Goal: Contribute content: Contribute content

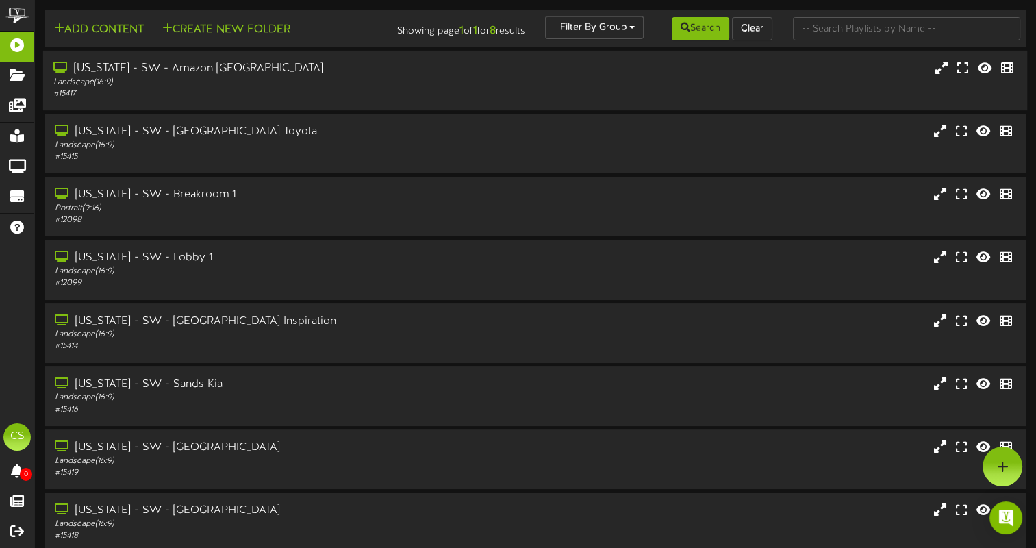
click at [211, 79] on div "Landscape ( 16:9 )" at bounding box center [248, 83] width 390 height 12
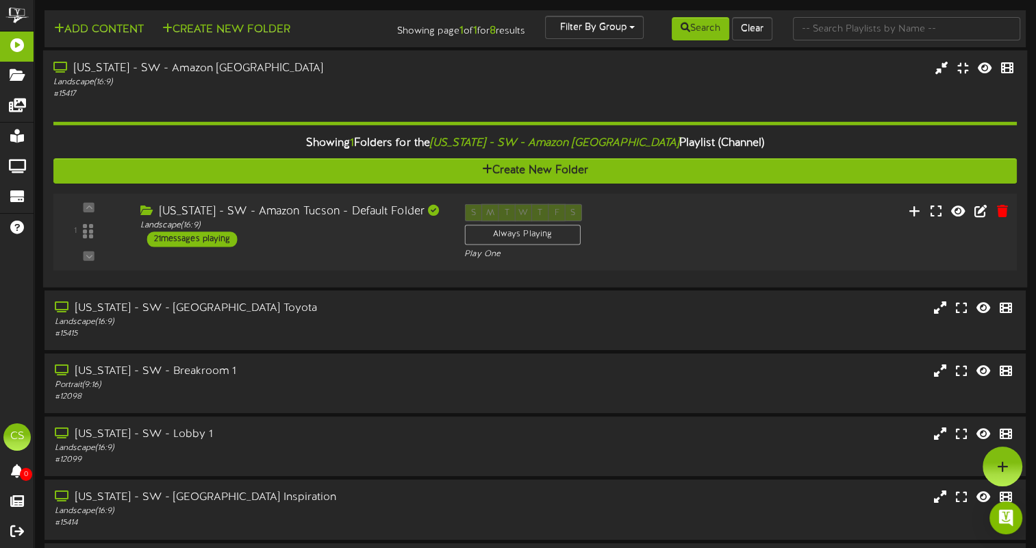
click at [168, 235] on div "21 messages playing" at bounding box center [192, 238] width 90 height 15
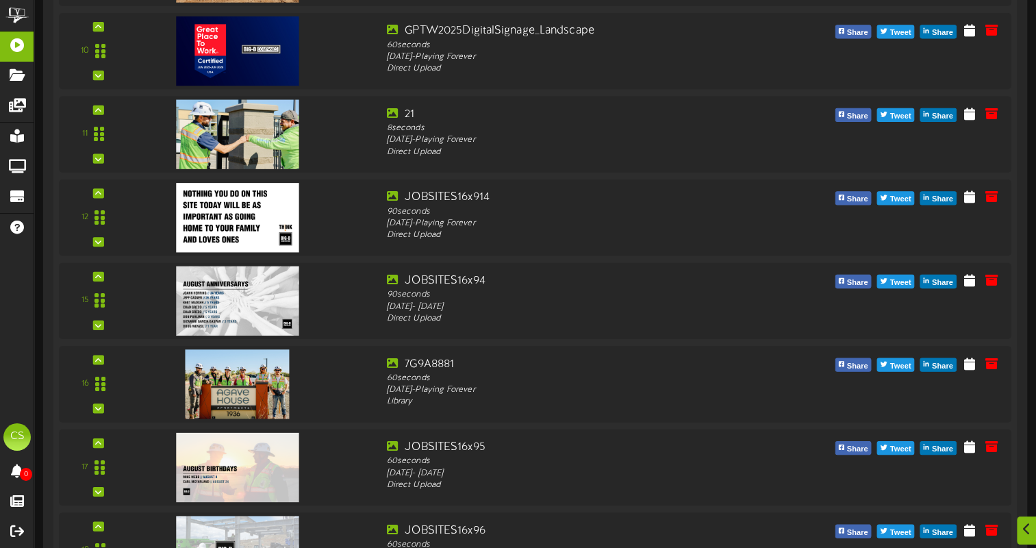
scroll to position [1179, 0]
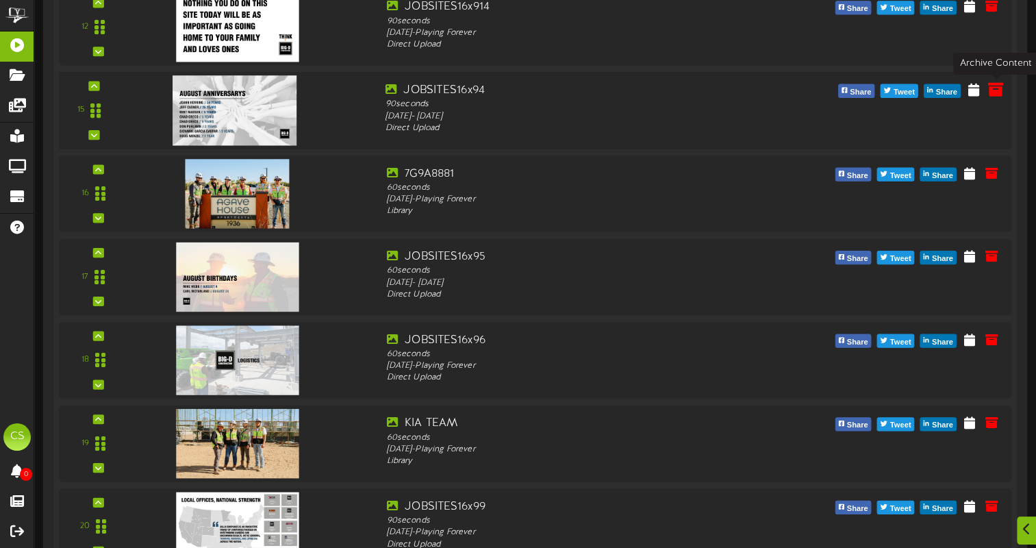
click at [997, 94] on icon at bounding box center [995, 88] width 15 height 15
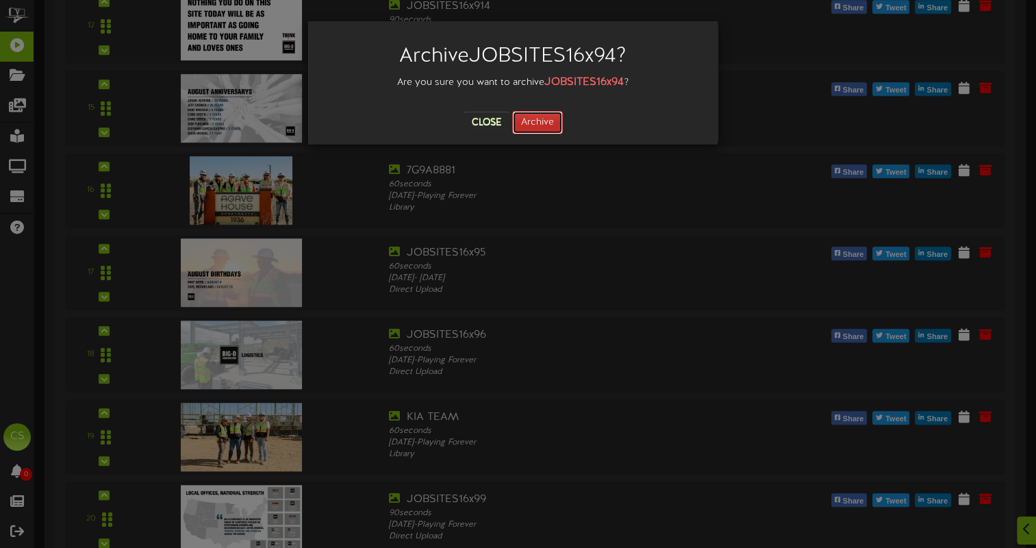
click at [549, 118] on button "Archive" at bounding box center [537, 122] width 51 height 23
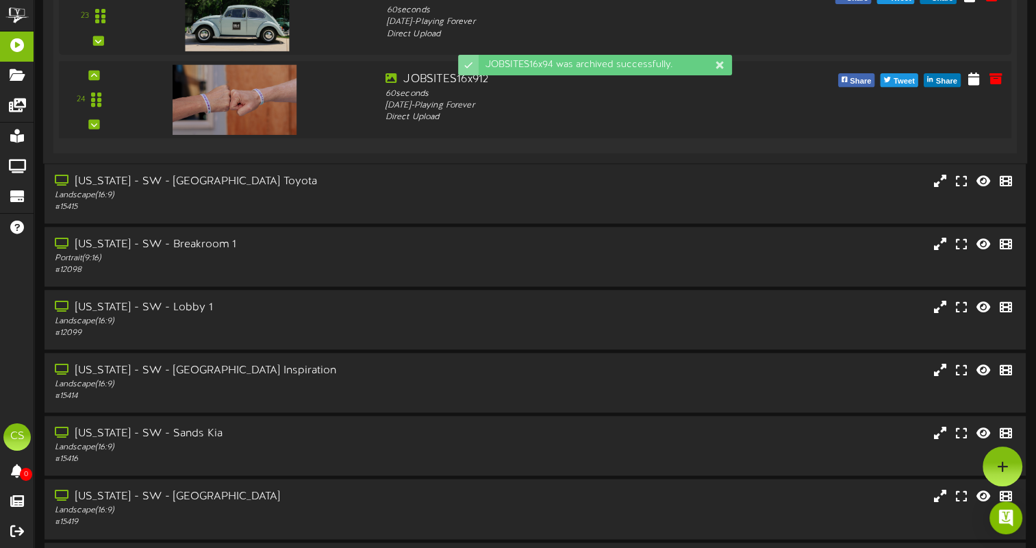
scroll to position [1791, 0]
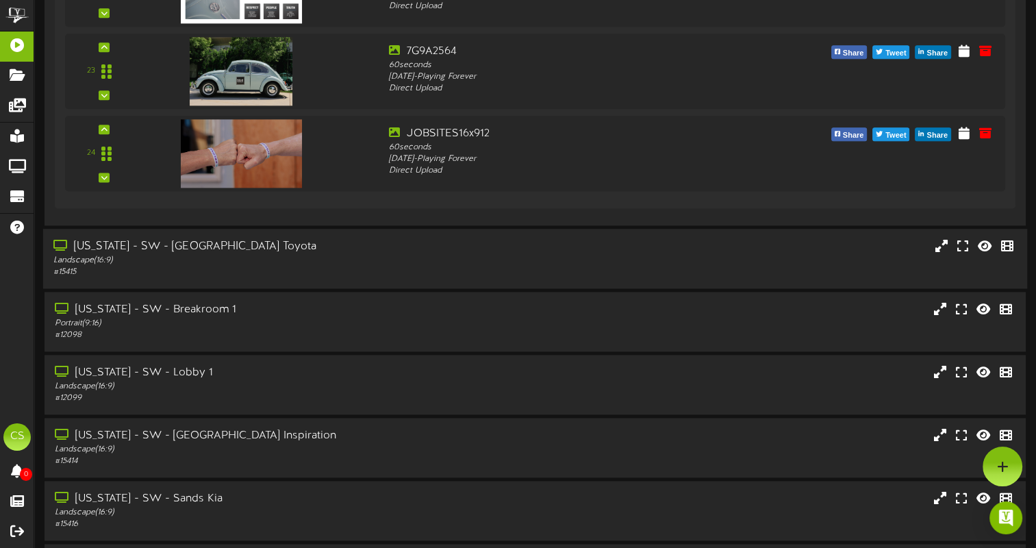
click at [225, 252] on div "[US_STATE] - SW - [GEOGRAPHIC_DATA] Toyota" at bounding box center [248, 247] width 390 height 16
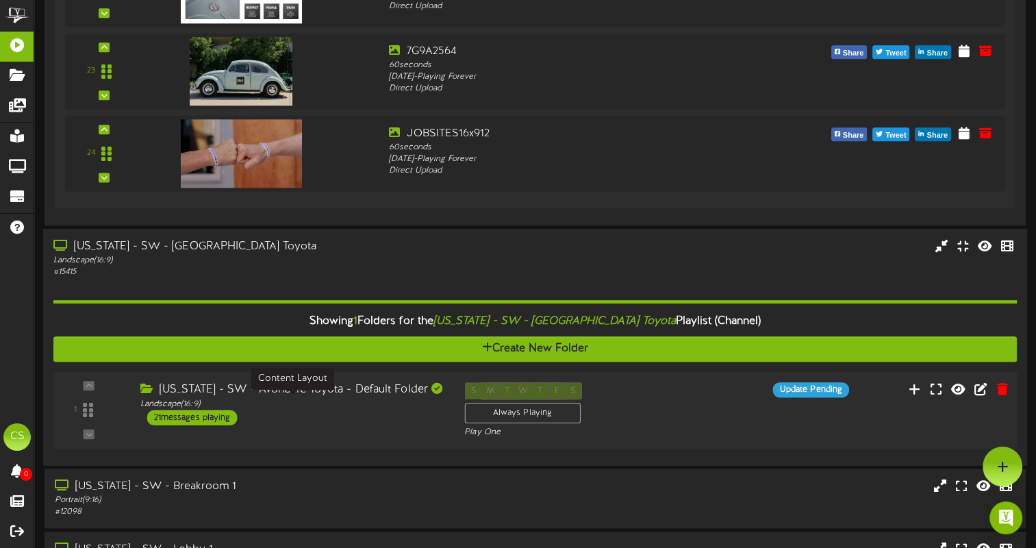
click at [318, 401] on div "Landscape ( 16:9 )" at bounding box center [291, 403] width 303 height 12
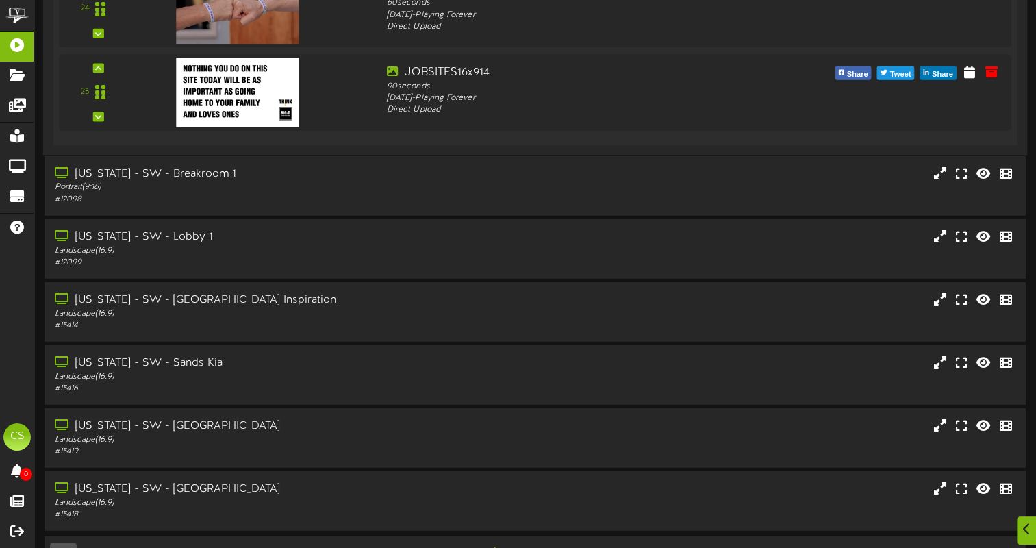
scroll to position [3897, 0]
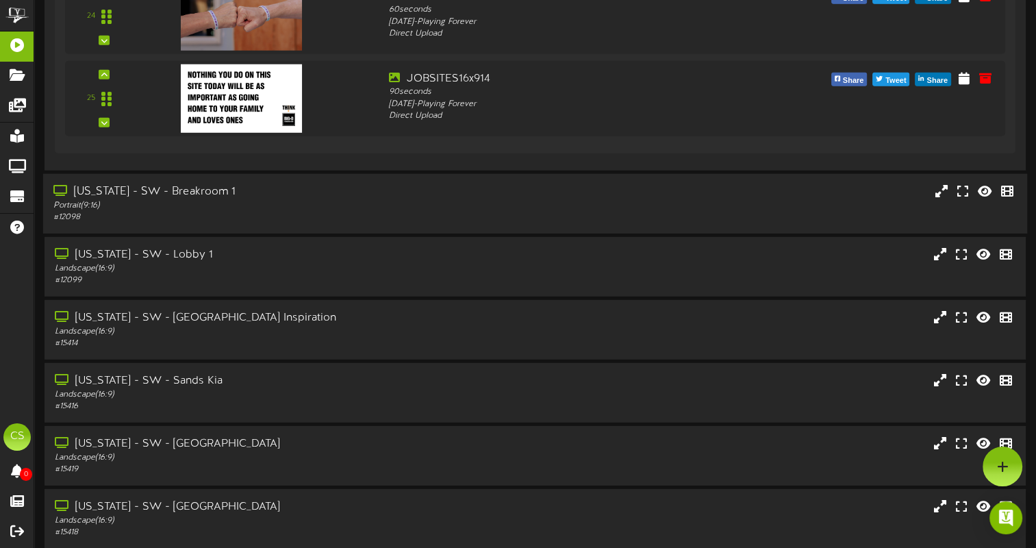
click at [240, 212] on div "# 12098" at bounding box center [248, 218] width 390 height 12
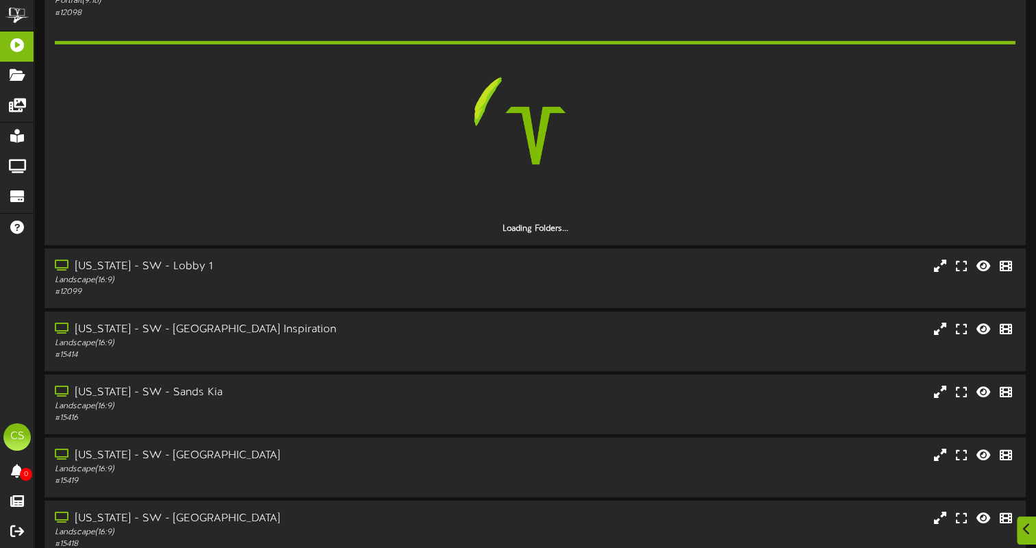
scroll to position [4079, 0]
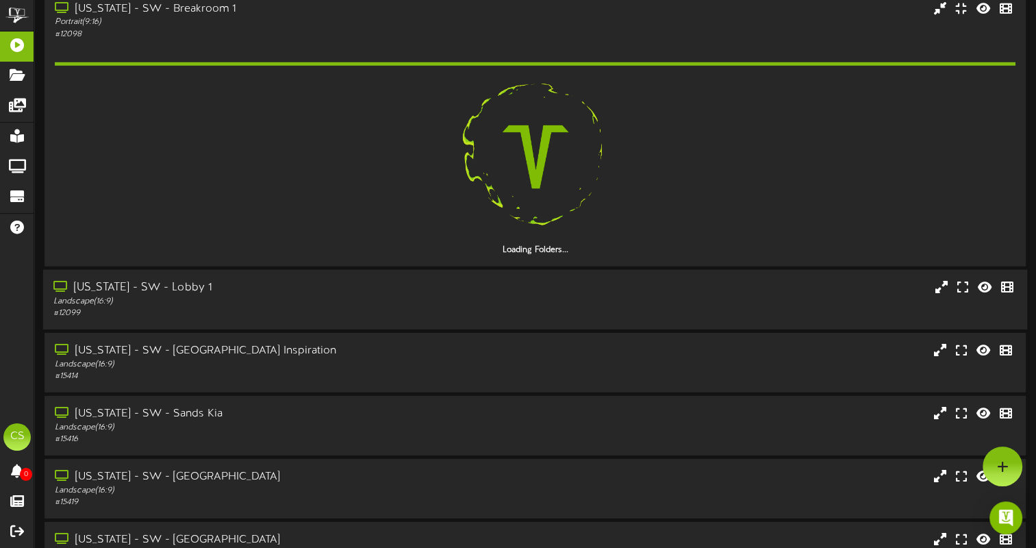
click at [205, 310] on div "# 12099" at bounding box center [248, 313] width 390 height 12
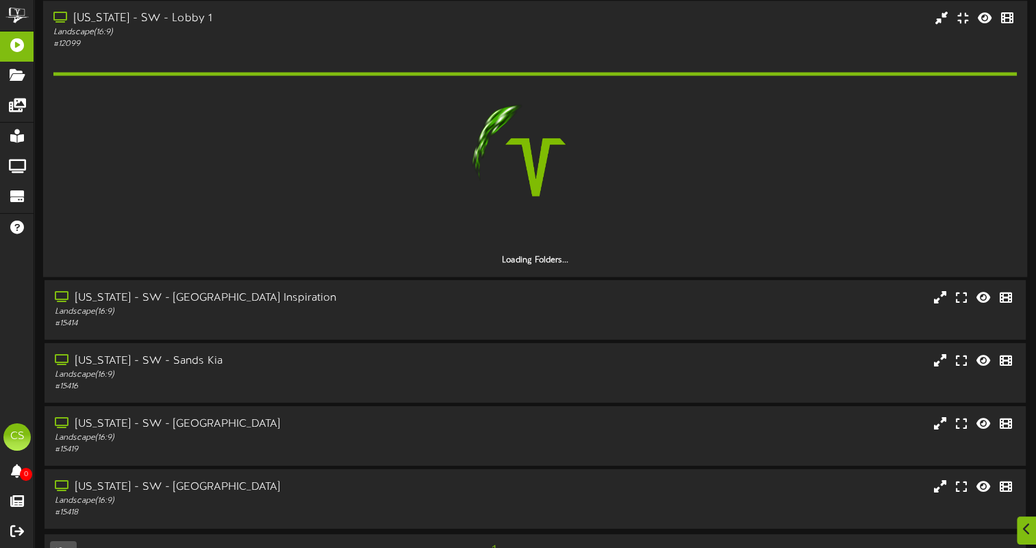
scroll to position [4302, 0]
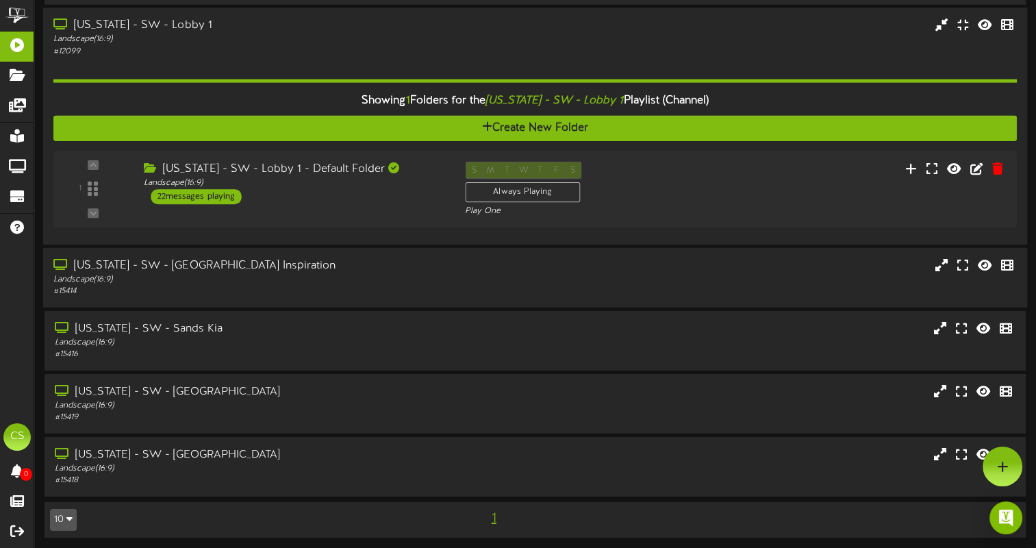
click at [229, 277] on div "Landscape ( 16:9 )" at bounding box center [248, 280] width 390 height 12
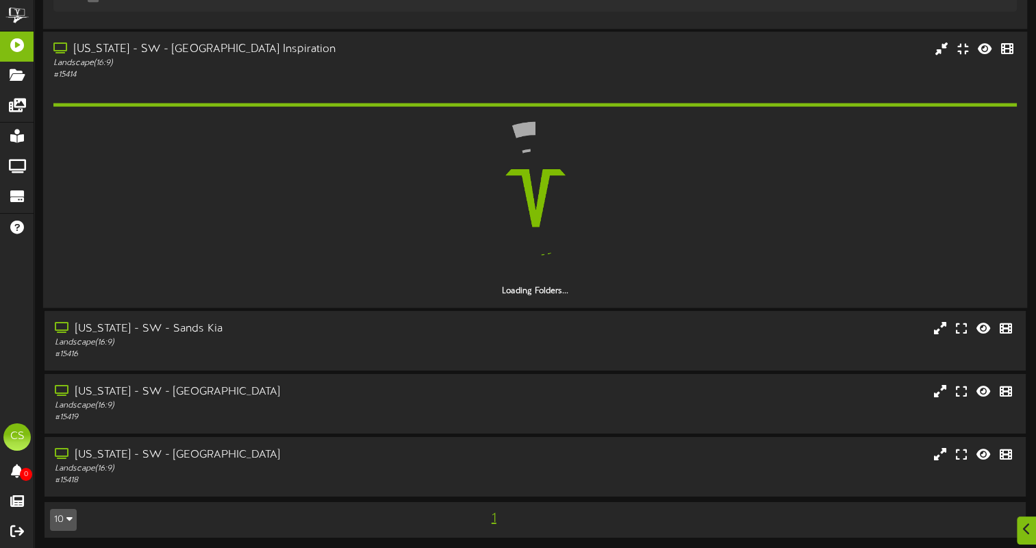
scroll to position [4478, 0]
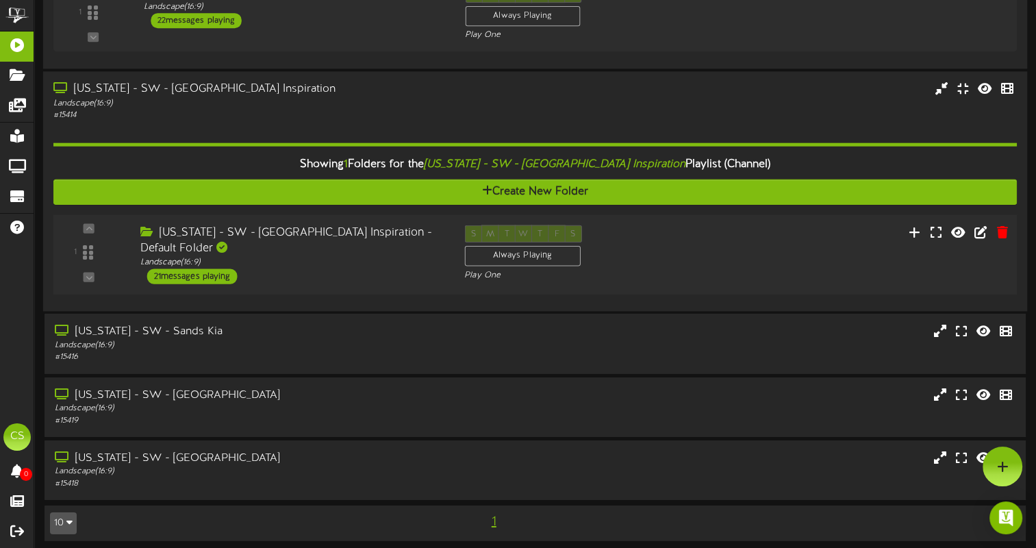
click at [310, 255] on div "[US_STATE] - SW - [GEOGRAPHIC_DATA] Inspiration - Default Folder Landscape ( 16…" at bounding box center [291, 254] width 325 height 59
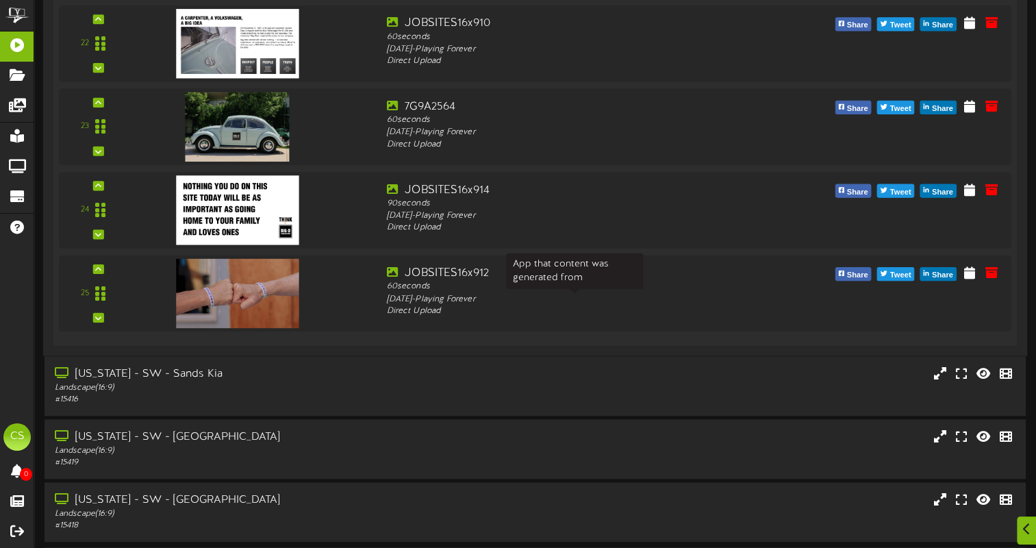
scroll to position [6213, 0]
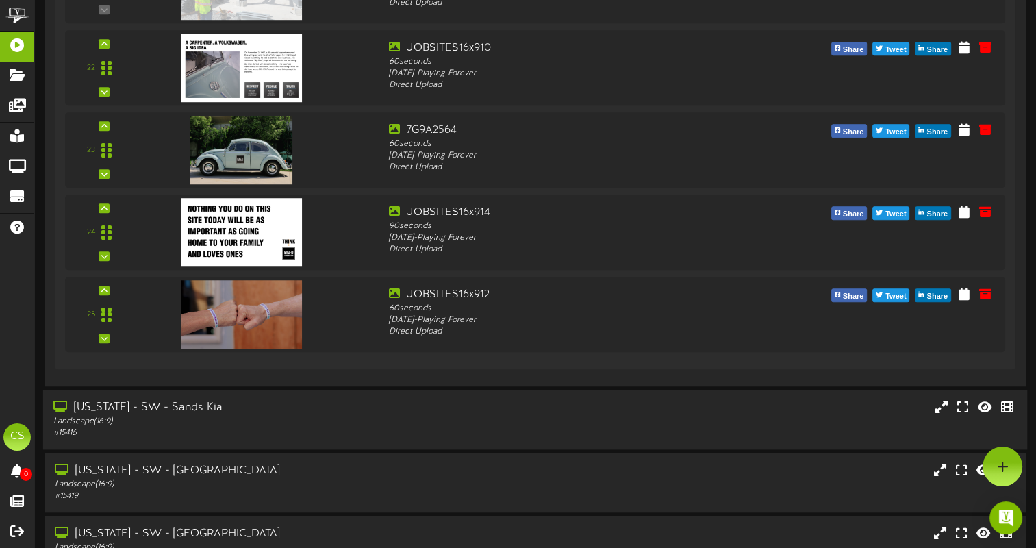
click at [239, 416] on div "Landscape ( 16:9 )" at bounding box center [248, 422] width 390 height 12
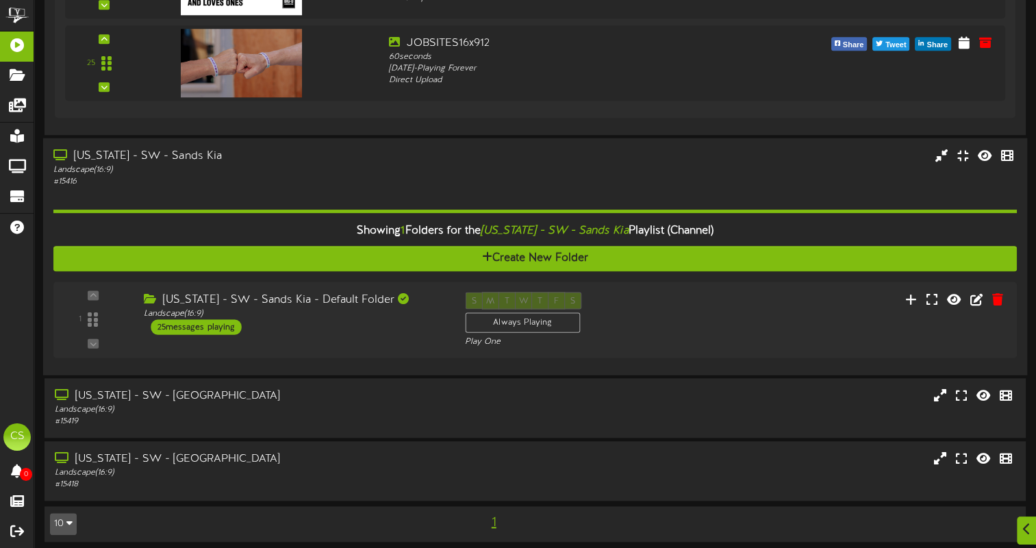
scroll to position [6465, 0]
click at [371, 315] on div "[US_STATE] - SW - Sands Kia - Default Folder Landscape ( 16:9 ) 25 messages pla…" at bounding box center [291, 312] width 325 height 43
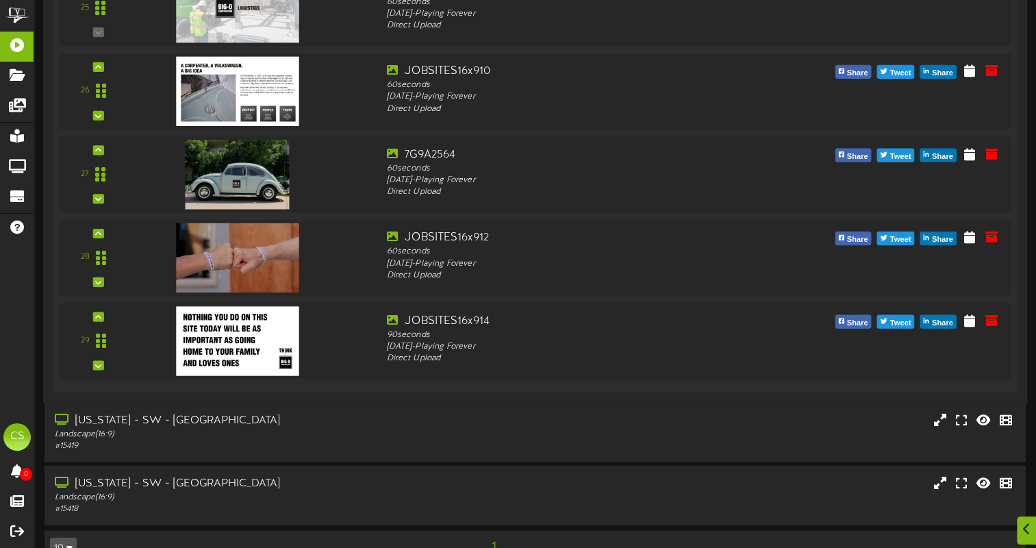
scroll to position [8581, 0]
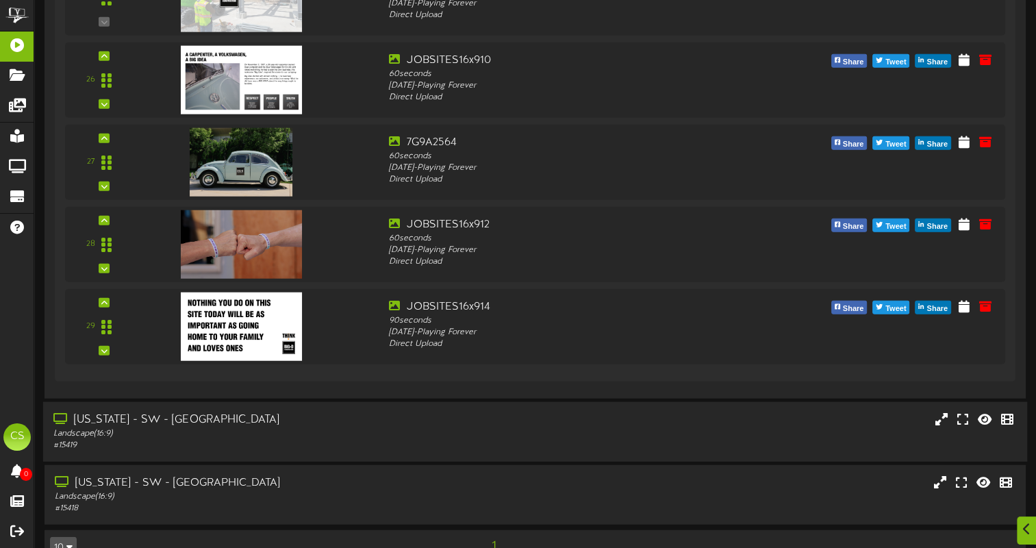
click at [273, 440] on div "# 15419" at bounding box center [248, 446] width 390 height 12
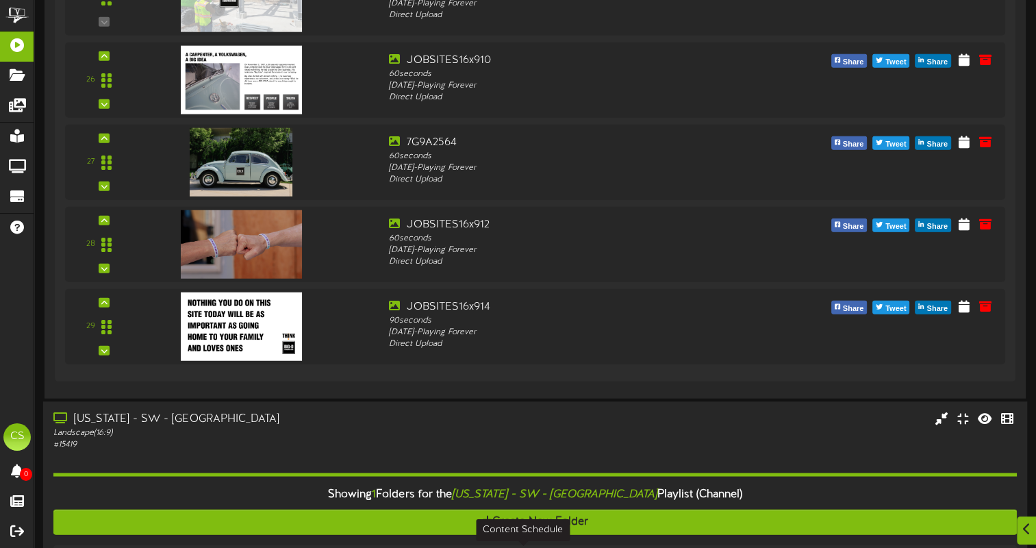
scroll to position [8781, 0]
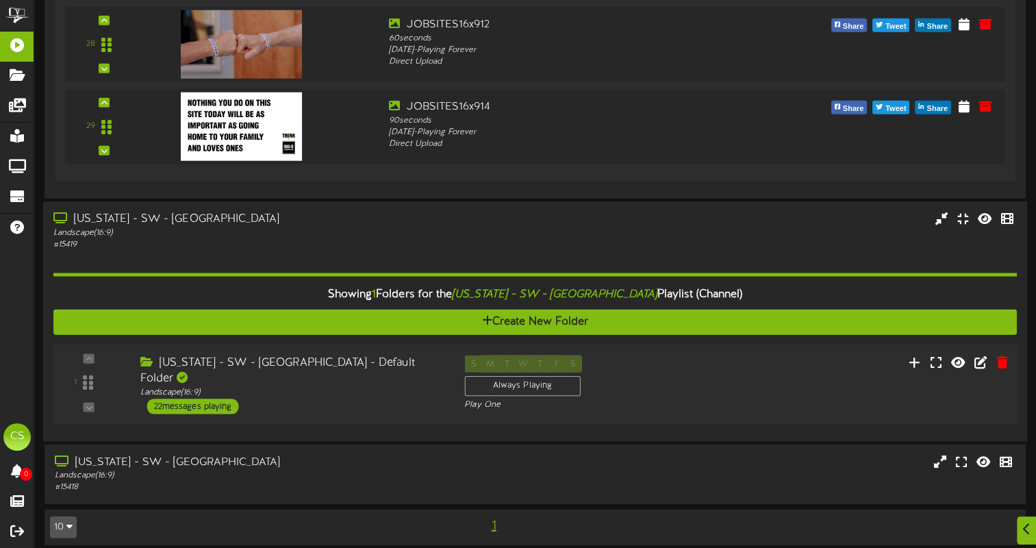
click at [307, 394] on div "1 ( 16:9" at bounding box center [535, 384] width 973 height 59
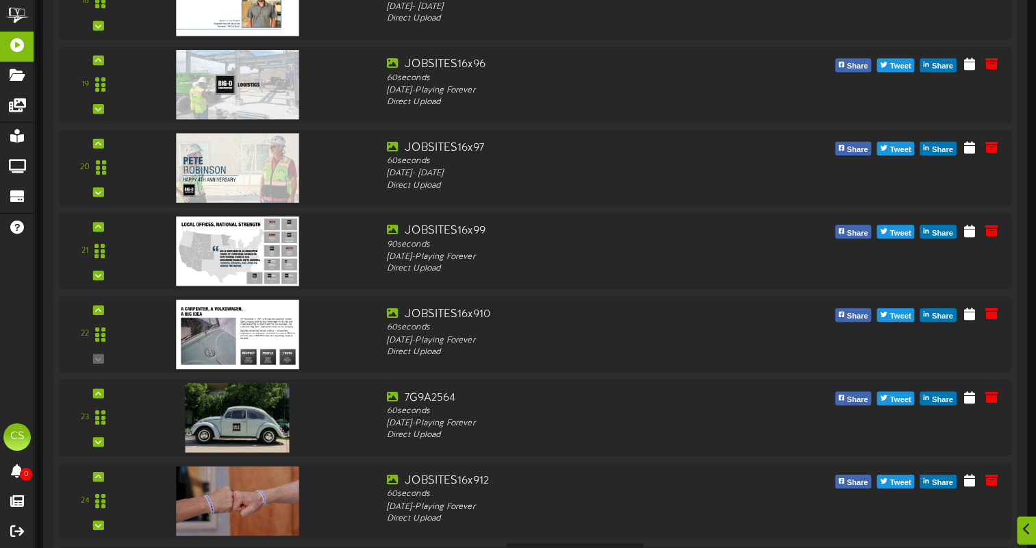
scroll to position [10674, 0]
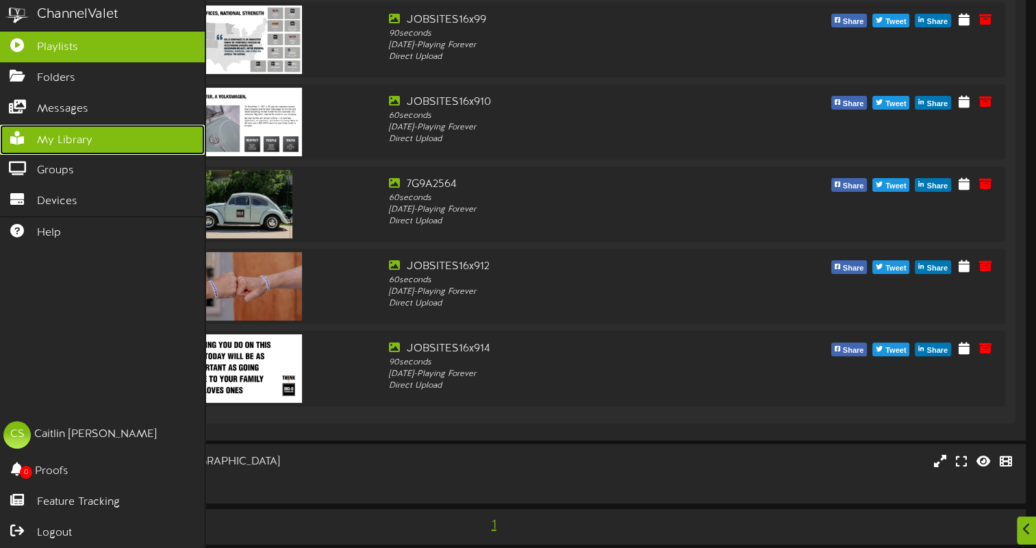
click at [72, 137] on span "My Library" at bounding box center [64, 141] width 55 height 16
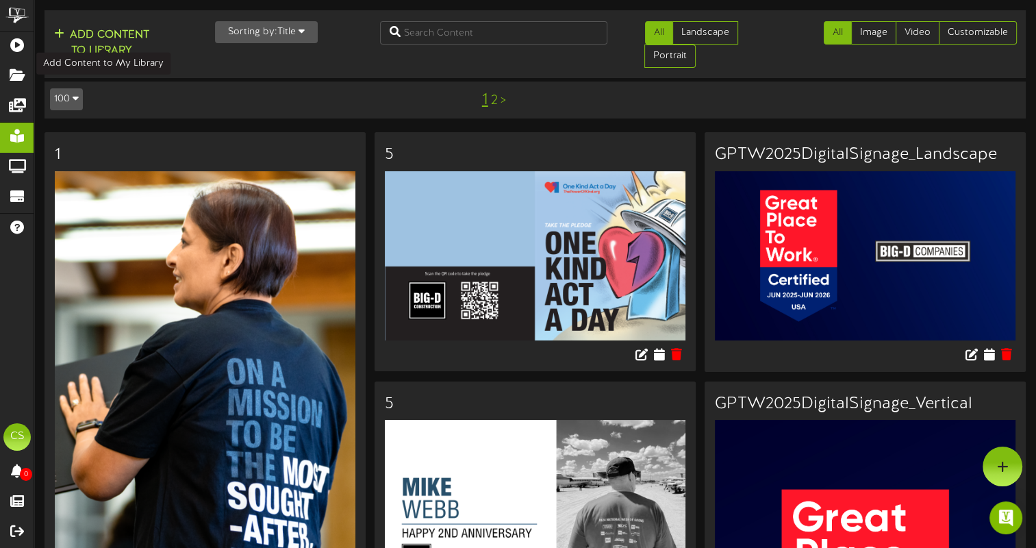
click at [111, 47] on button "Add Content to Library" at bounding box center [101, 43] width 103 height 33
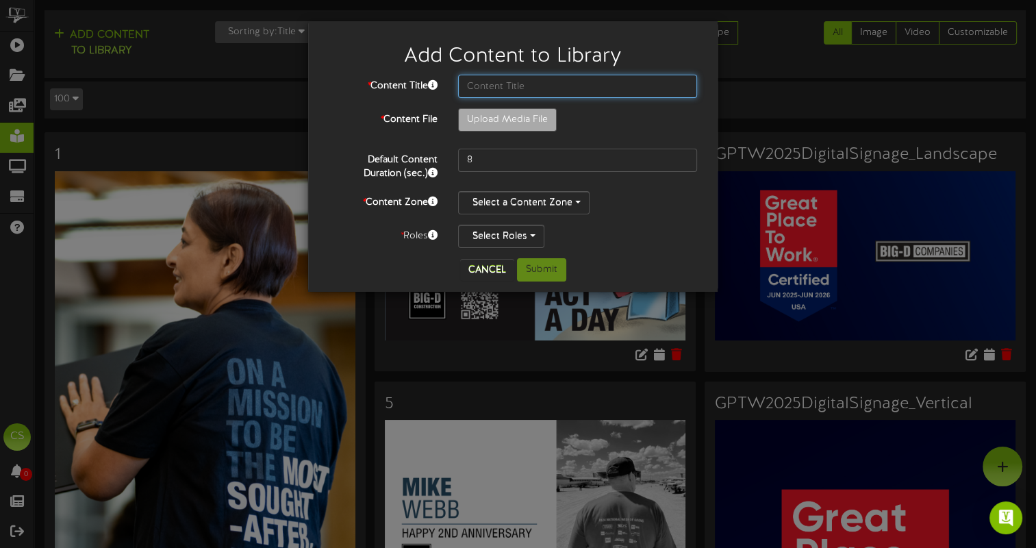
click at [504, 87] on input "text" at bounding box center [577, 86] width 239 height 23
type input "**********"
type input "JOBSITES16x915"
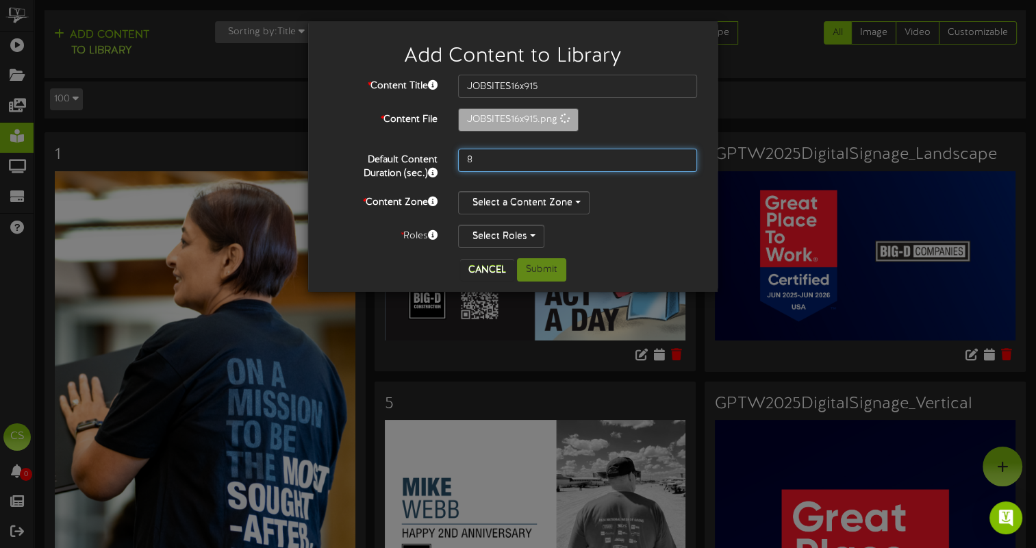
drag, startPoint x: 511, startPoint y: 162, endPoint x: 375, endPoint y: 159, distance: 135.6
click at [375, 159] on div "Default Content Duration (sec.) 8" at bounding box center [512, 165] width 389 height 32
type input "6"
type input "90"
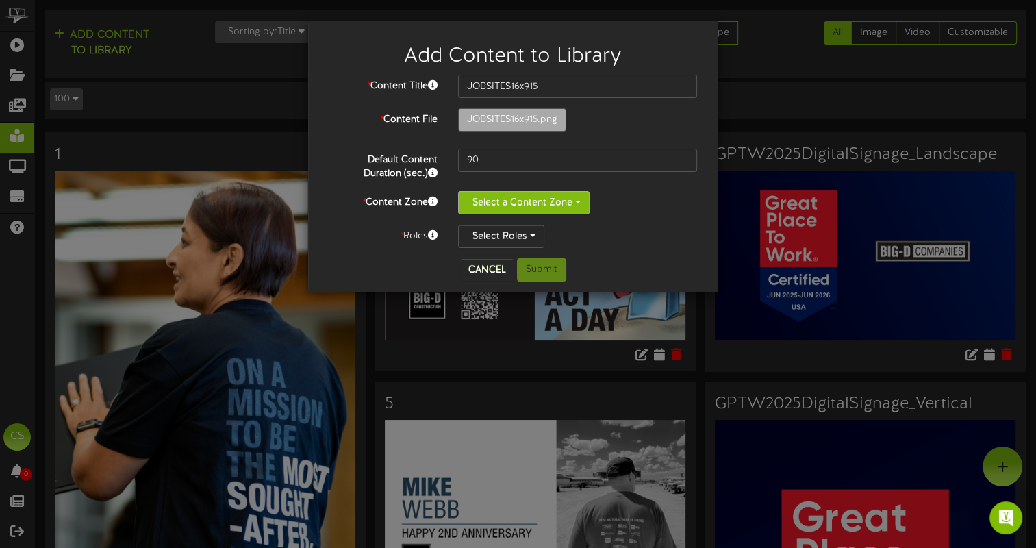
click at [533, 205] on button "Select a Content Zone" at bounding box center [523, 202] width 131 height 23
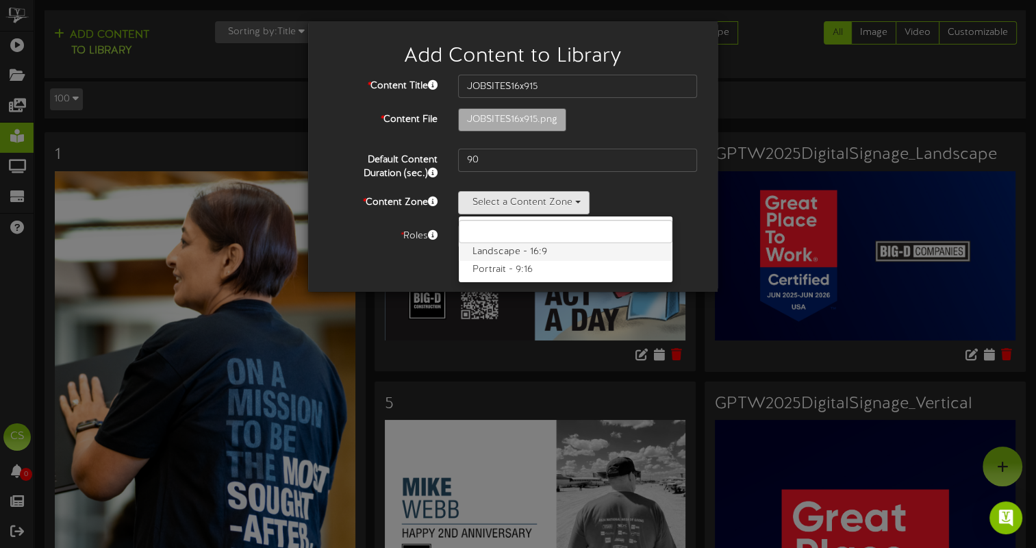
click at [533, 253] on label "Landscape - 16:9" at bounding box center [566, 252] width 214 height 18
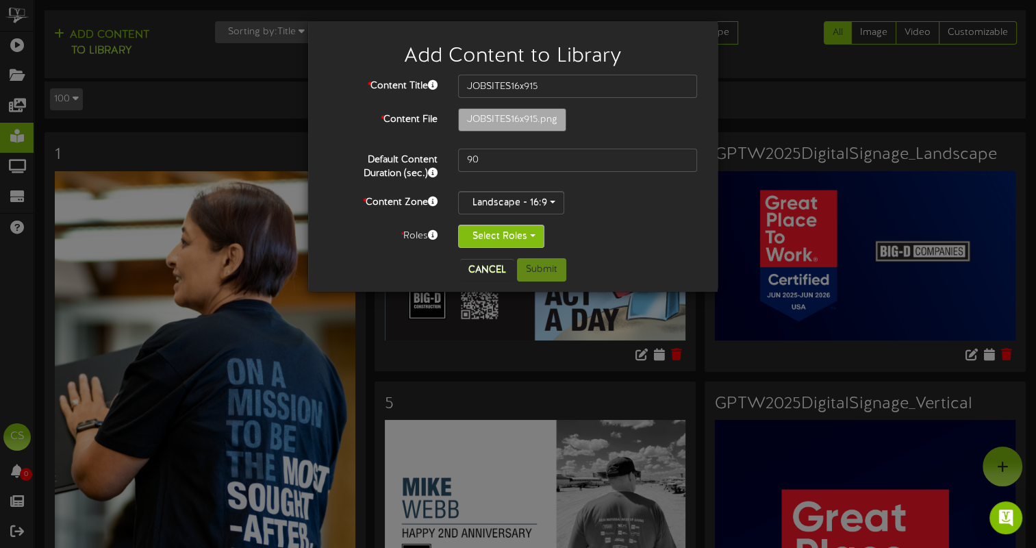
click at [498, 236] on button "Select Roles" at bounding box center [501, 236] width 86 height 23
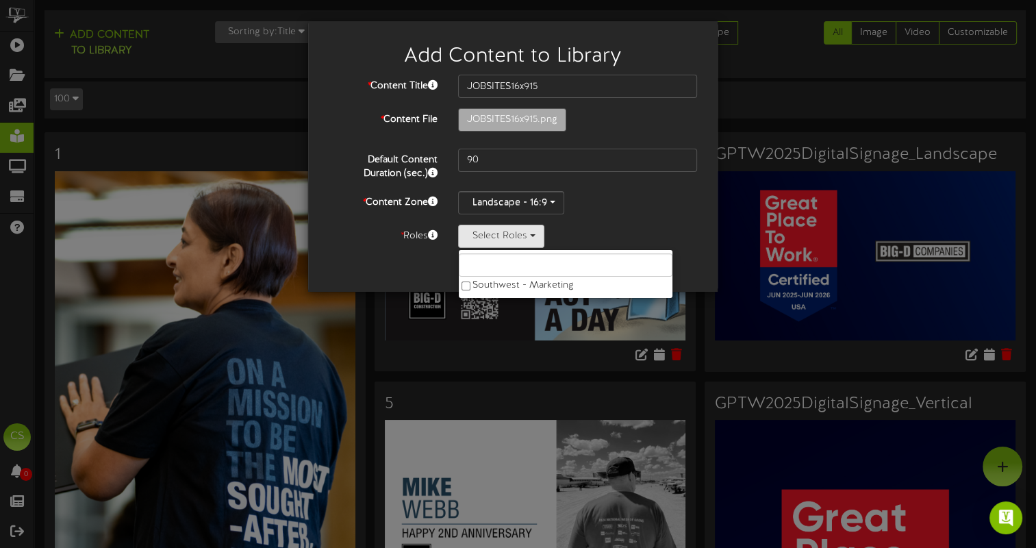
click at [600, 228] on div "Select Roles Southwest - Marketing" at bounding box center [577, 236] width 239 height 23
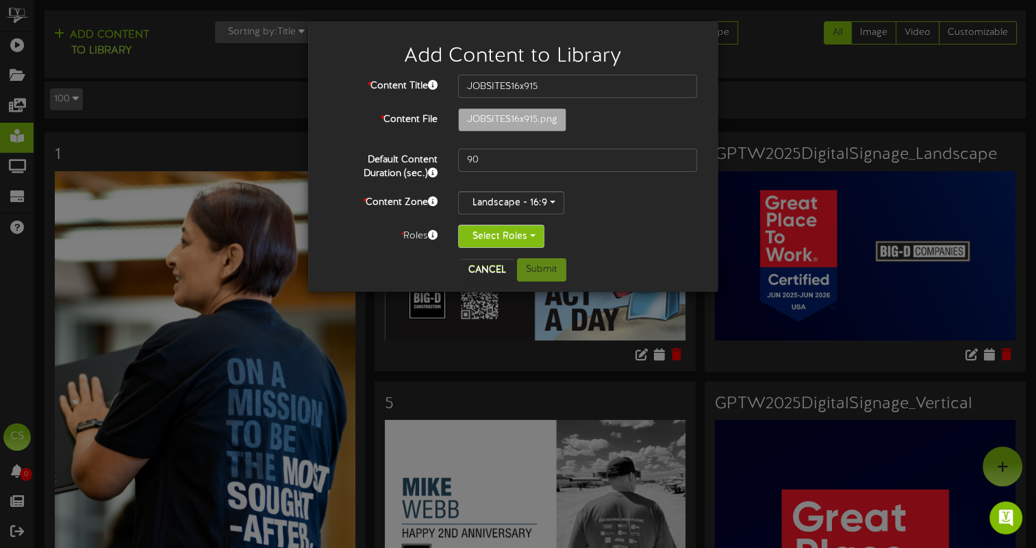
click at [536, 232] on button "Select Roles" at bounding box center [501, 236] width 86 height 23
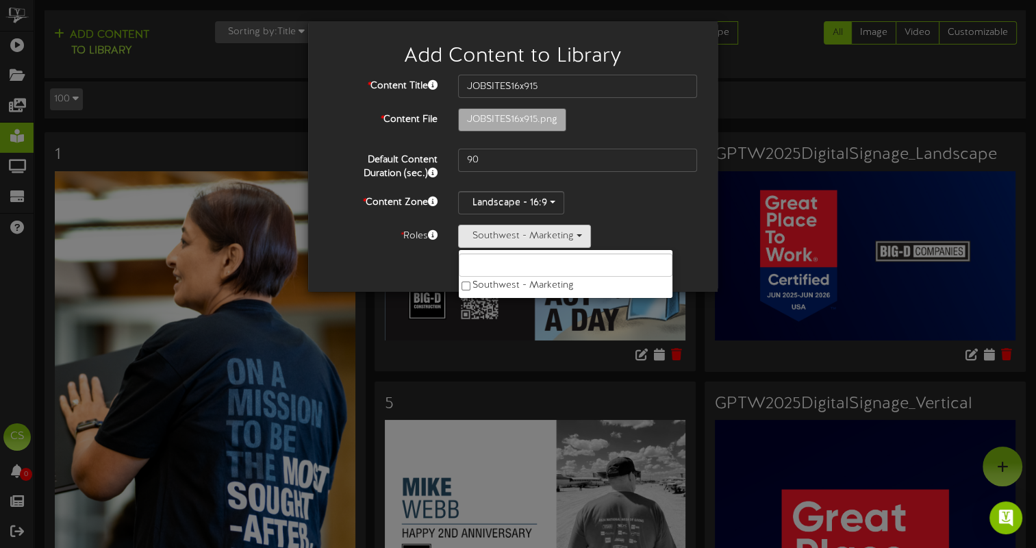
click at [625, 218] on div "* Content Title JOBSITES16x915 * Content File JOBSITES16x915.png 90 *" at bounding box center [513, 161] width 368 height 173
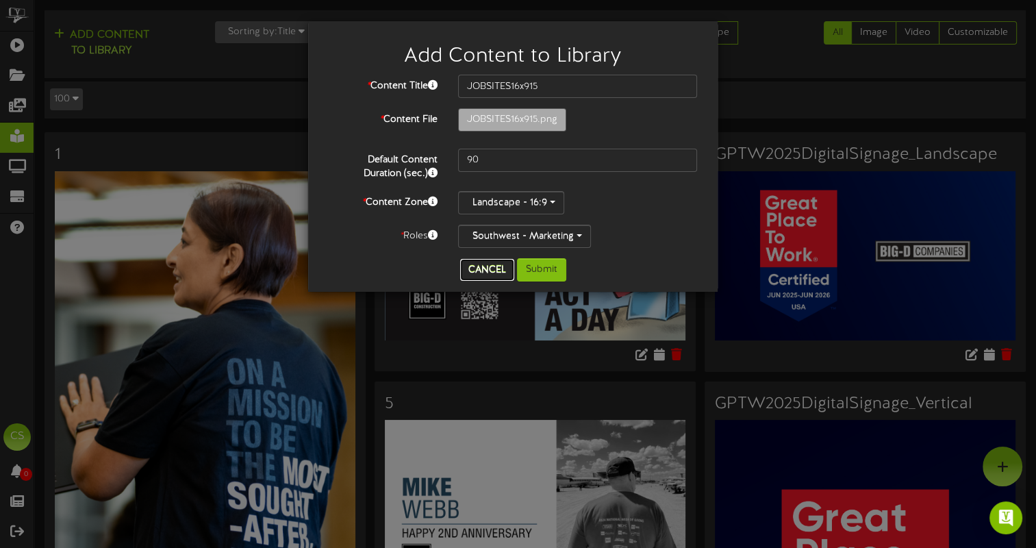
click at [479, 265] on button "Cancel" at bounding box center [487, 270] width 54 height 22
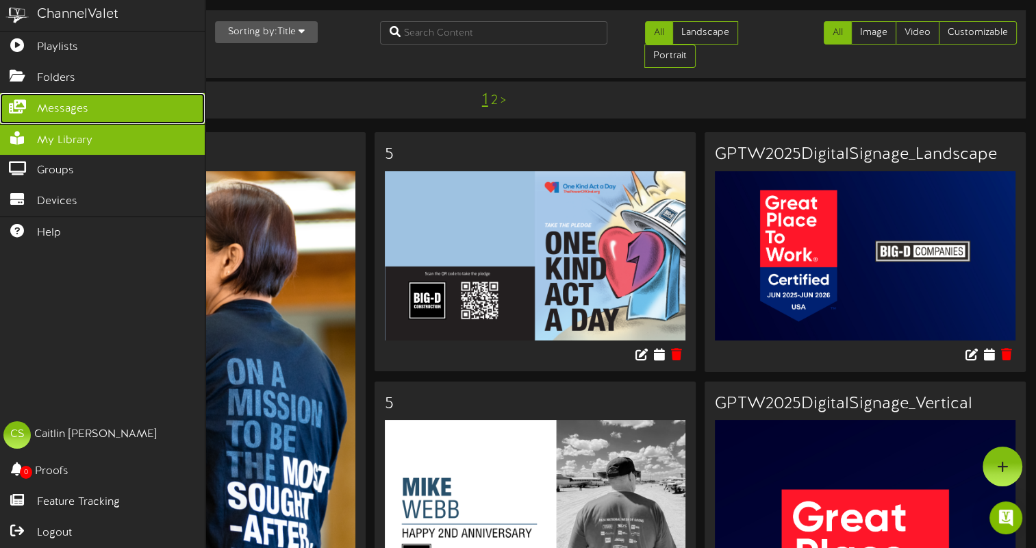
drag, startPoint x: 70, startPoint y: 104, endPoint x: 86, endPoint y: 107, distance: 16.0
click at [70, 104] on span "Messages" at bounding box center [62, 109] width 51 height 16
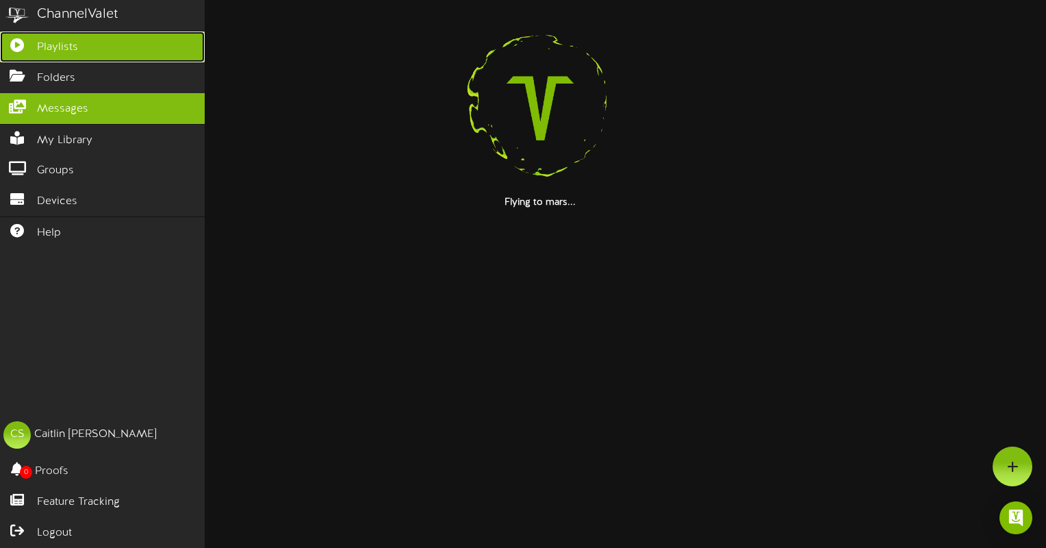
click at [95, 51] on link "Playlists" at bounding box center [102, 47] width 205 height 31
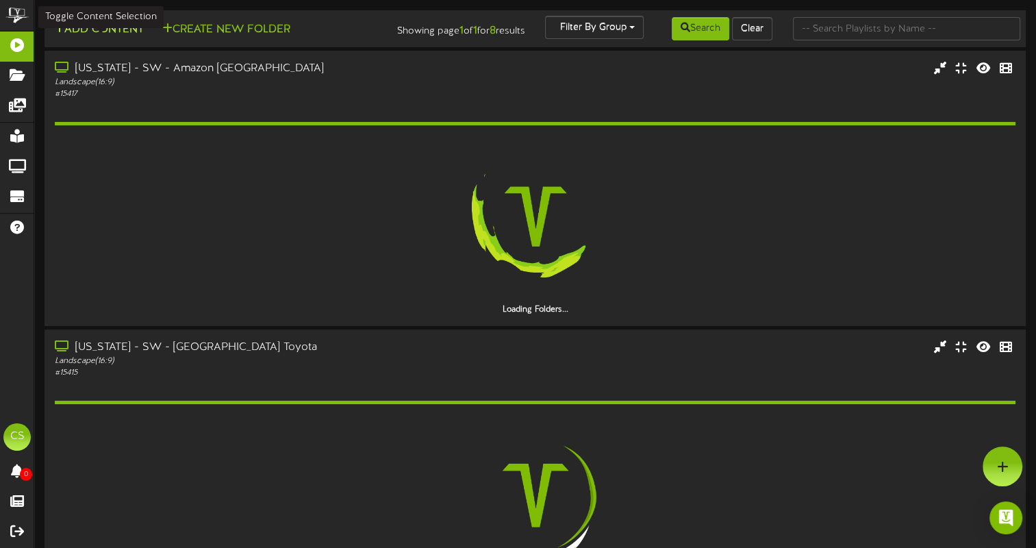
click at [99, 28] on button "Add Content" at bounding box center [99, 29] width 98 height 17
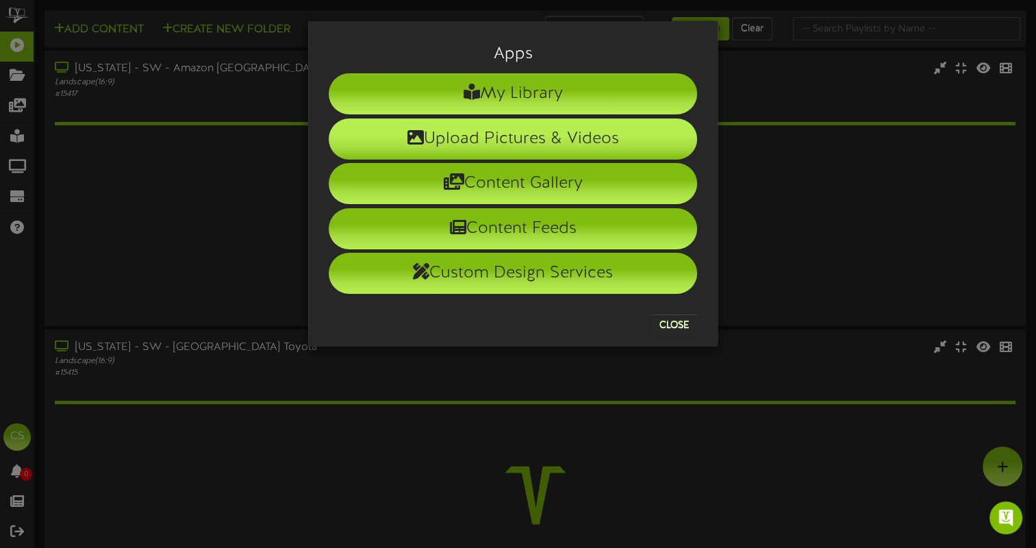
click at [549, 144] on li "Upload Pictures & Videos" at bounding box center [513, 138] width 368 height 41
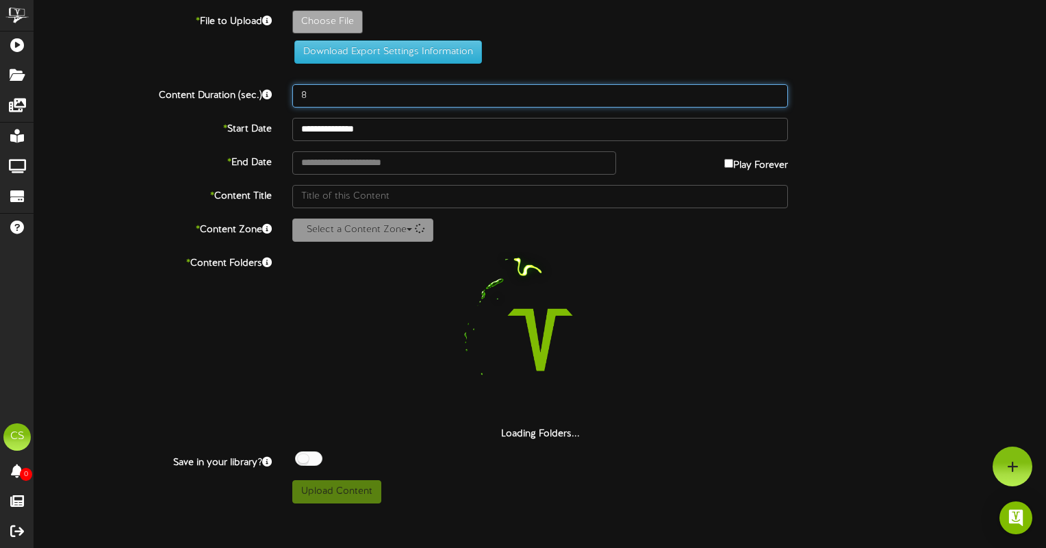
drag, startPoint x: 314, startPoint y: 97, endPoint x: 278, endPoint y: 90, distance: 36.1
click at [278, 90] on div "Content Duration (sec.) 8" at bounding box center [540, 95] width 1033 height 23
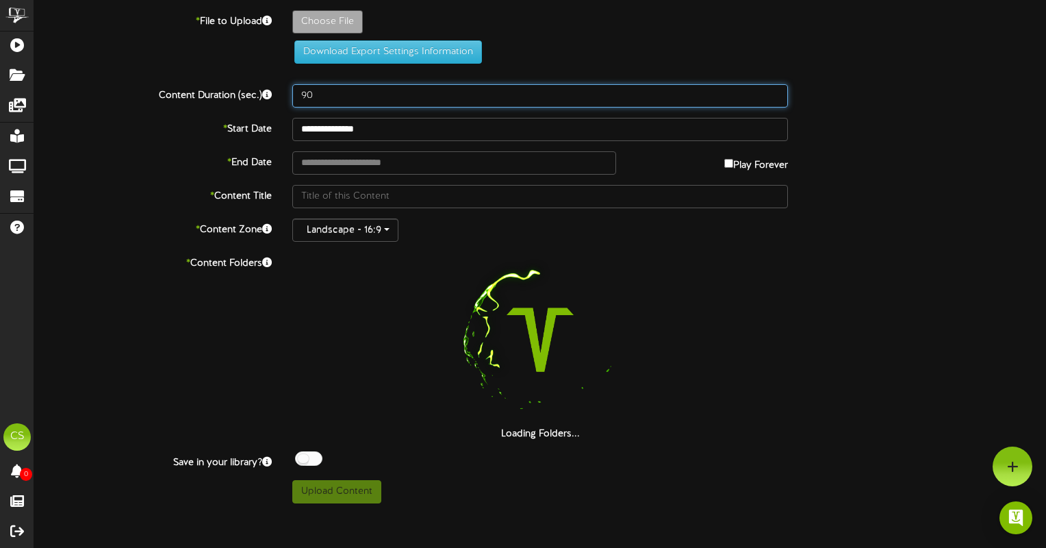
type input "90"
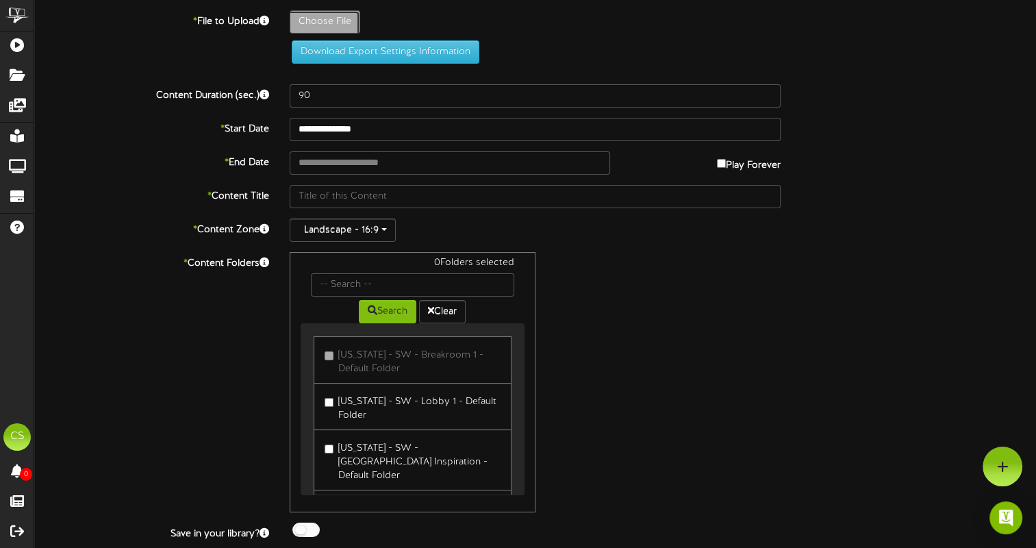
type input "**********"
type input "JOBSITES16x915"
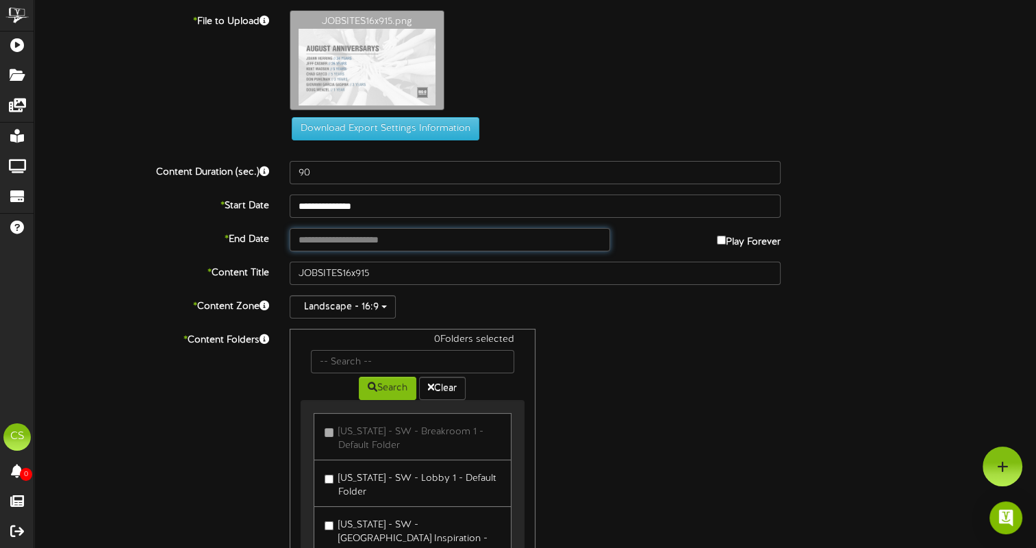
click at [339, 236] on input "text" at bounding box center [450, 239] width 320 height 23
type input "**********"
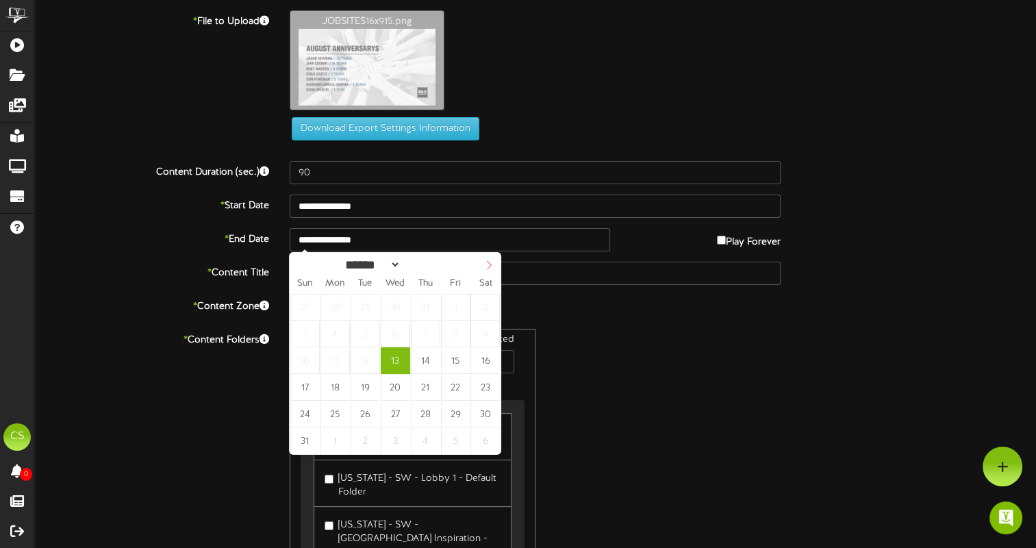
select select "*"
click at [483, 267] on span at bounding box center [488, 264] width 23 height 23
type input "**********"
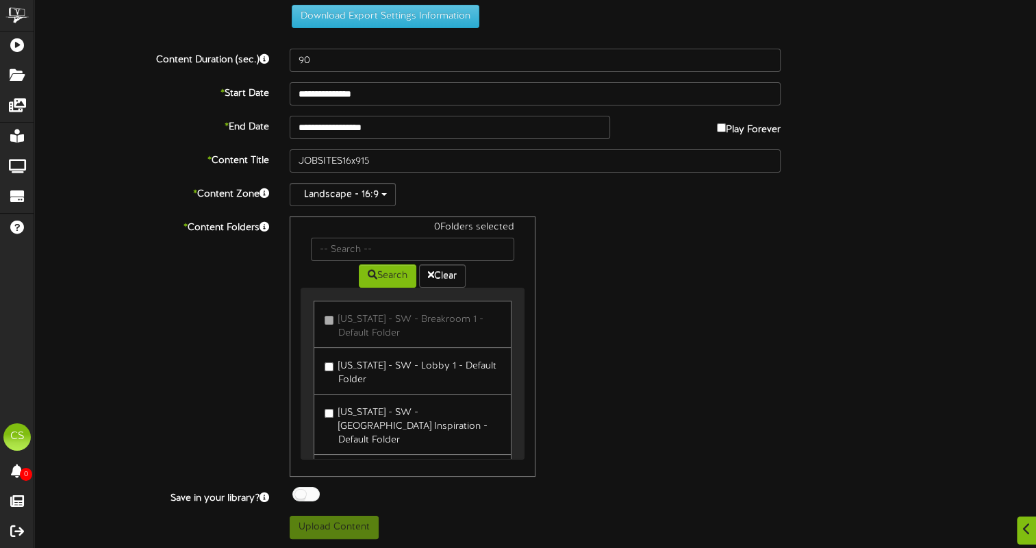
click at [351, 416] on label "[US_STATE] - SW - [GEOGRAPHIC_DATA] Inspiration - Default Folder" at bounding box center [412, 424] width 175 height 46
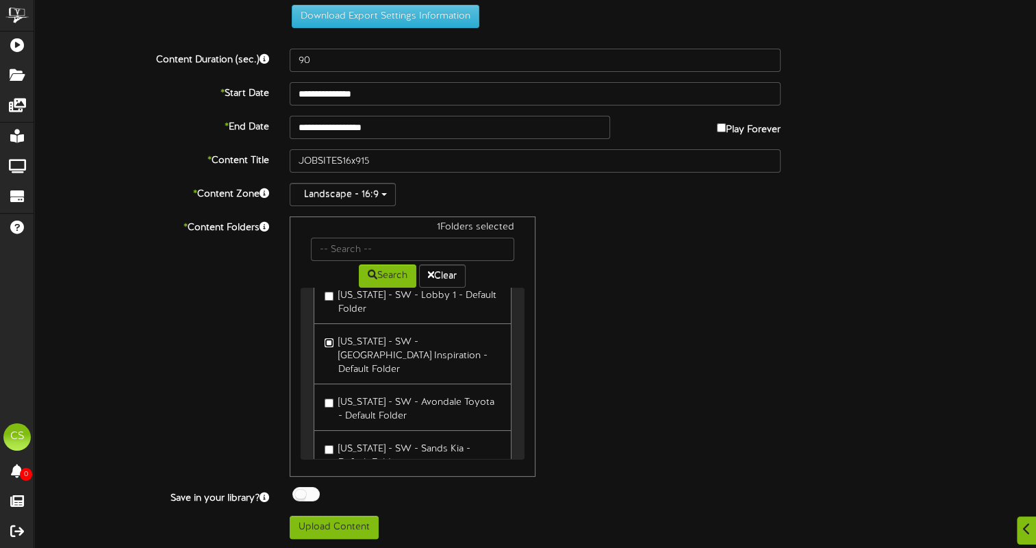
scroll to position [137, 0]
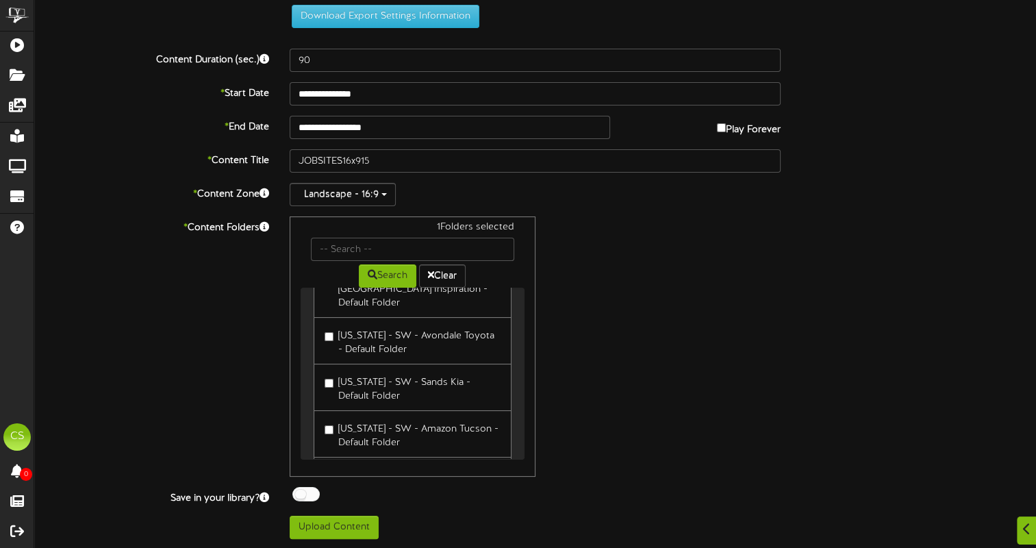
click at [368, 336] on label "[US_STATE] - SW - Avondale Toyota - Default Folder" at bounding box center [412, 341] width 175 height 32
click at [364, 373] on label "[US_STATE] - SW - Sands Kia - Default Folder" at bounding box center [412, 387] width 175 height 32
click at [372, 418] on label "[US_STATE] - SW - Amazon Tucson - Default Folder" at bounding box center [412, 434] width 175 height 32
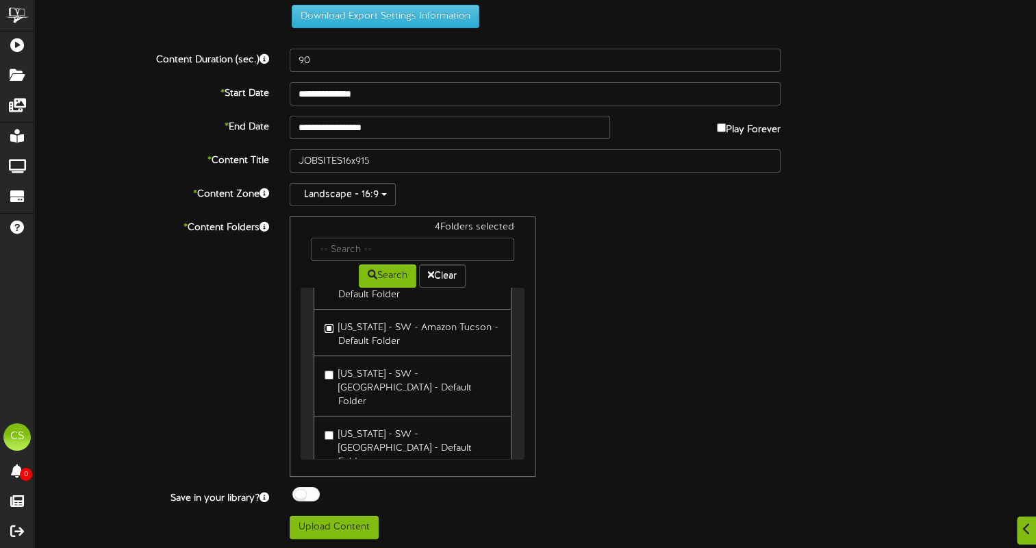
scroll to position [239, 0]
click at [360, 423] on label "[US_STATE] - SW - [GEOGRAPHIC_DATA] - Default Folder" at bounding box center [412, 446] width 175 height 46
click at [365, 423] on label "[US_STATE] - SW - [GEOGRAPHIC_DATA] - Default Folder" at bounding box center [412, 446] width 175 height 46
click at [355, 423] on label "[US_STATE] - SW - [GEOGRAPHIC_DATA] - Default Folder" at bounding box center [412, 446] width 175 height 46
click at [302, 490] on div at bounding box center [305, 494] width 27 height 14
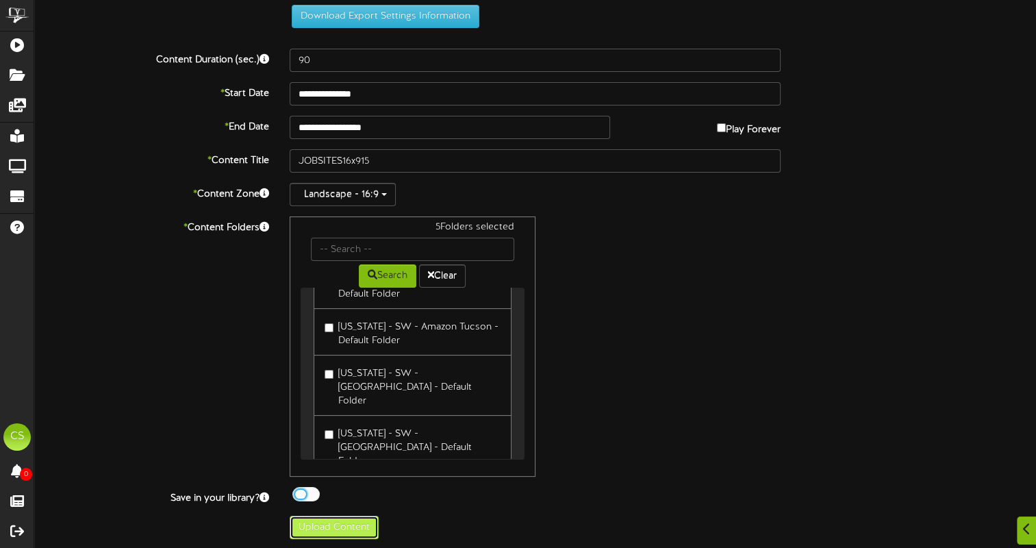
click at [333, 525] on button "Upload Content" at bounding box center [334, 527] width 89 height 23
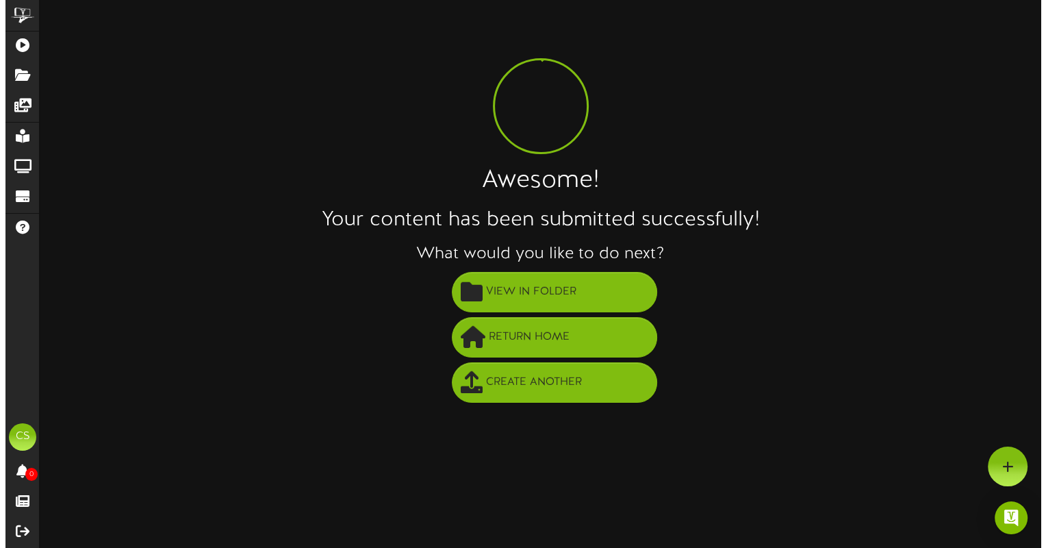
scroll to position [0, 0]
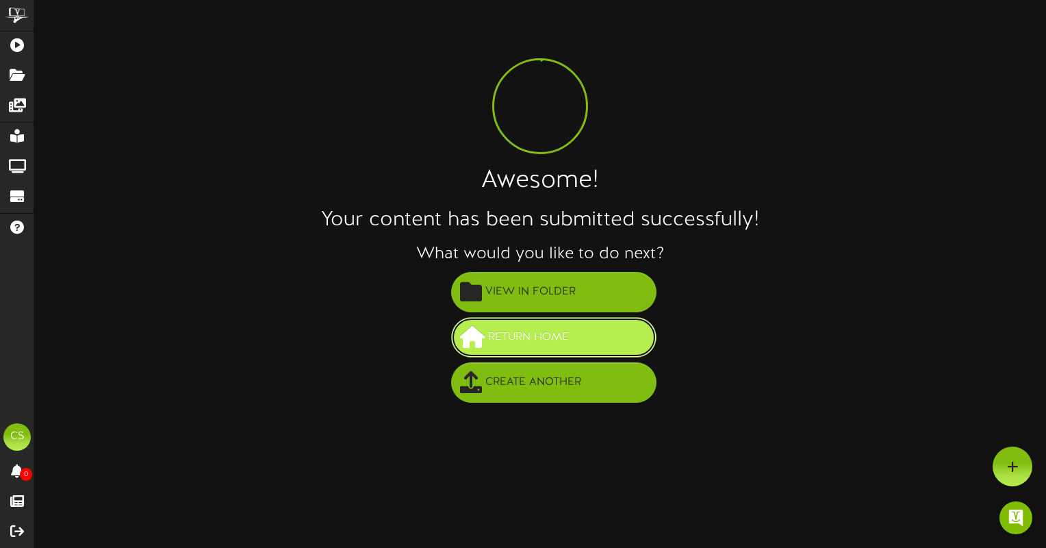
click at [550, 340] on span "Return Home" at bounding box center [529, 337] width 88 height 23
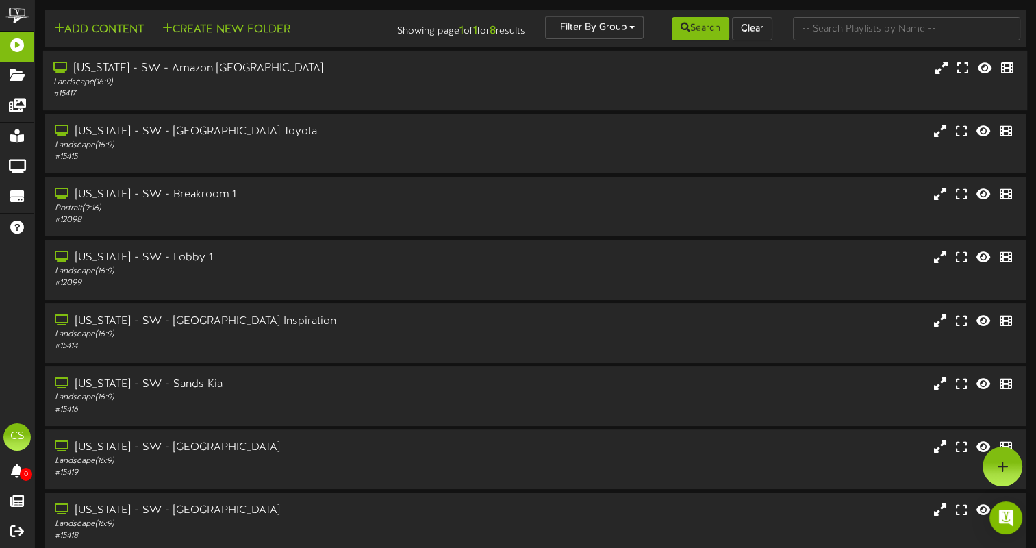
click at [186, 70] on div "[US_STATE] - SW - Amazon [GEOGRAPHIC_DATA]" at bounding box center [248, 69] width 390 height 16
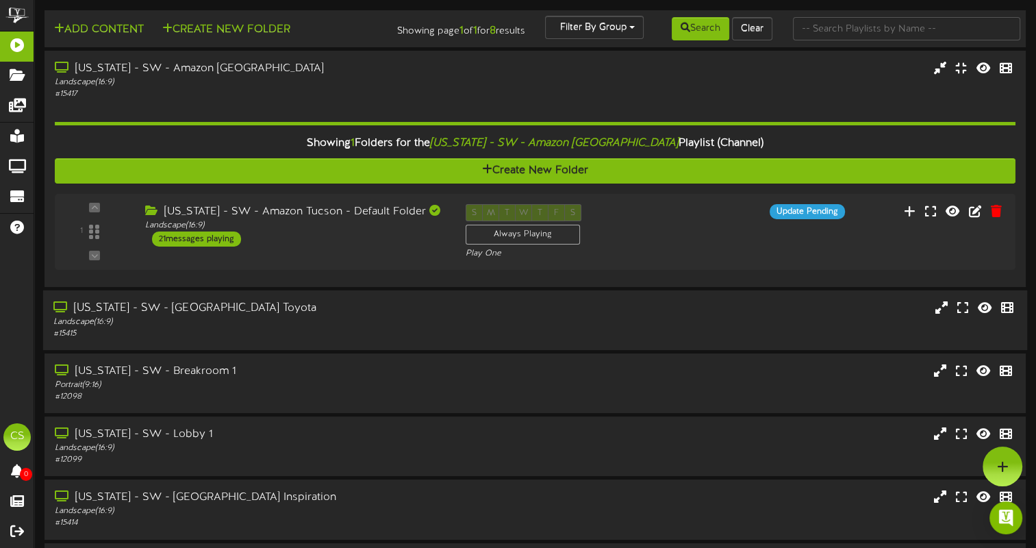
click at [200, 321] on div "Landscape ( 16:9 )" at bounding box center [248, 322] width 390 height 12
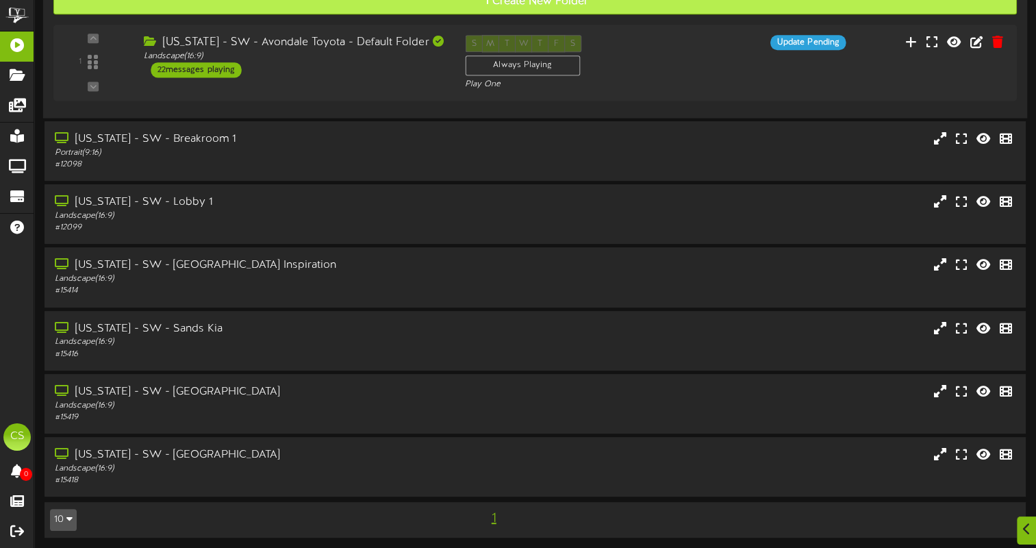
scroll to position [410, 0]
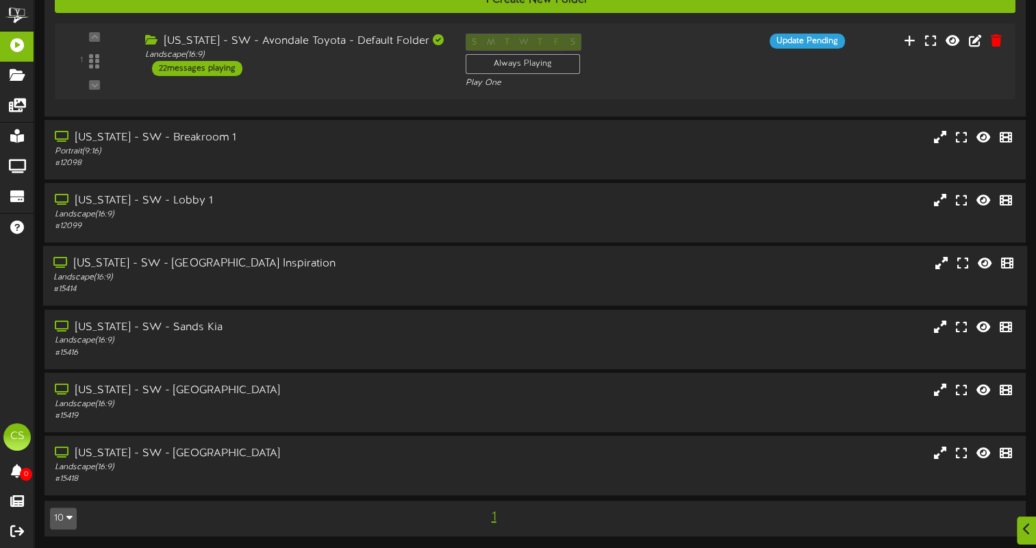
click at [226, 279] on div "Landscape ( 16:9 )" at bounding box center [248, 278] width 390 height 12
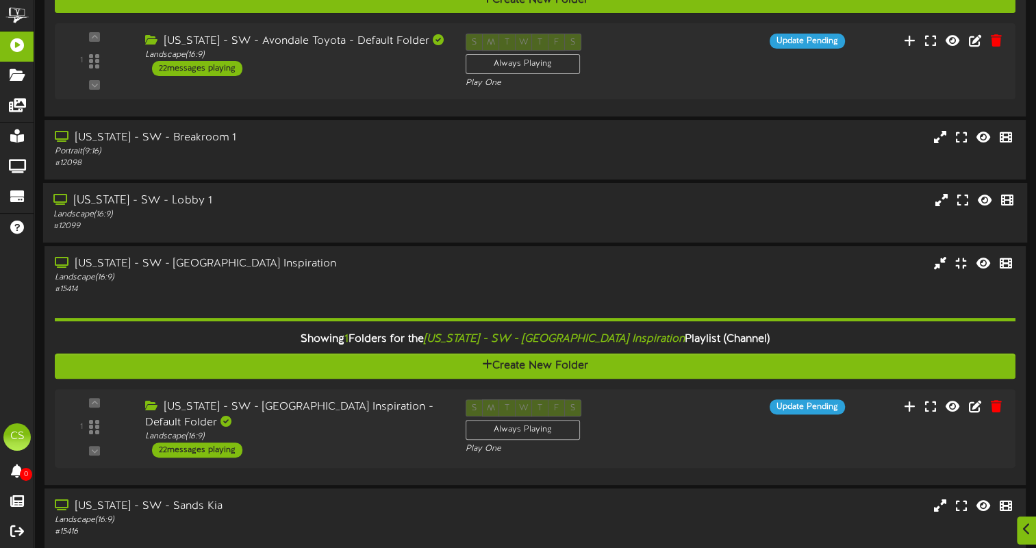
click at [196, 212] on div "Landscape ( 16:9 )" at bounding box center [248, 215] width 390 height 12
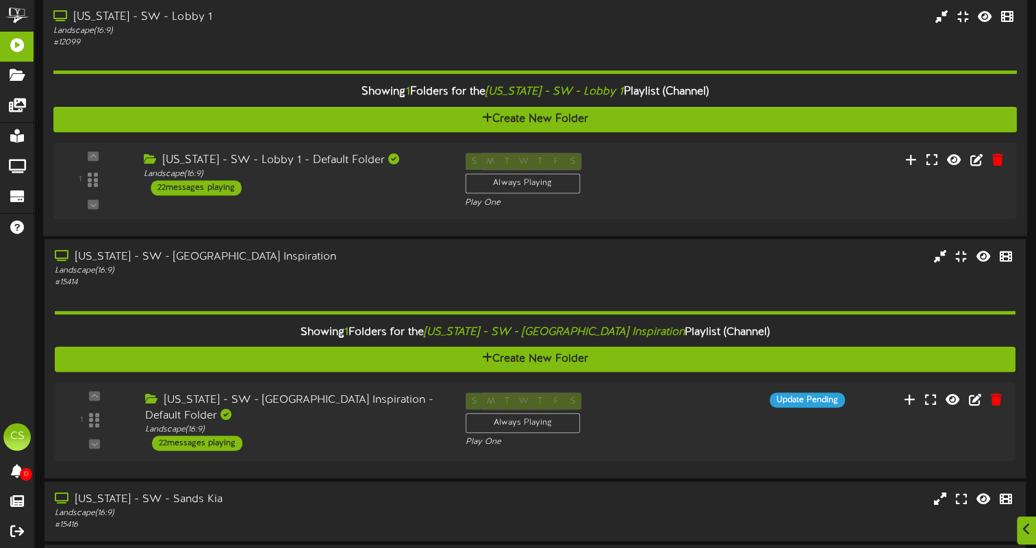
scroll to position [583, 0]
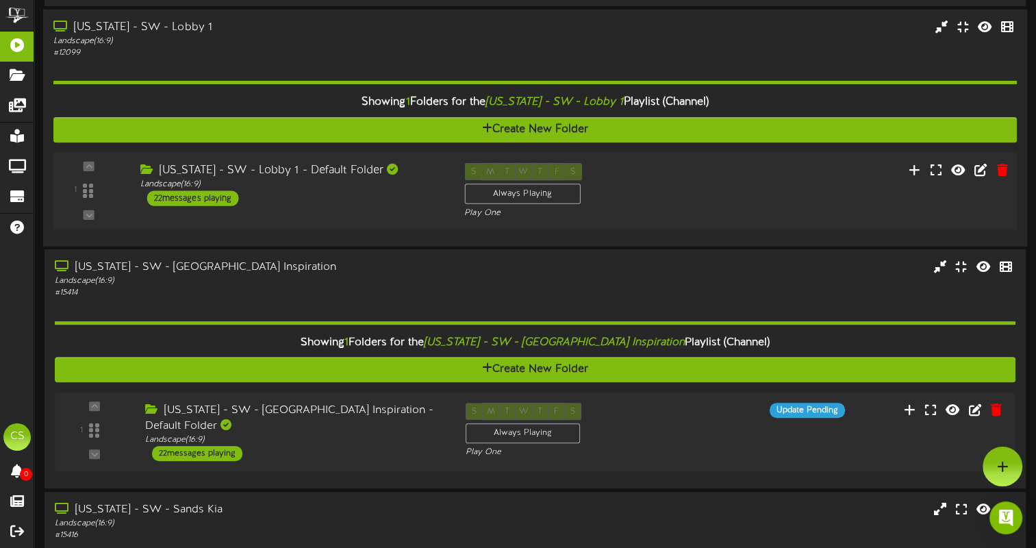
click at [331, 194] on div "Arizona - SW - Lobby 1 - Default Folder Landscape ( 16:9 ) 22 messages playing" at bounding box center [291, 184] width 325 height 43
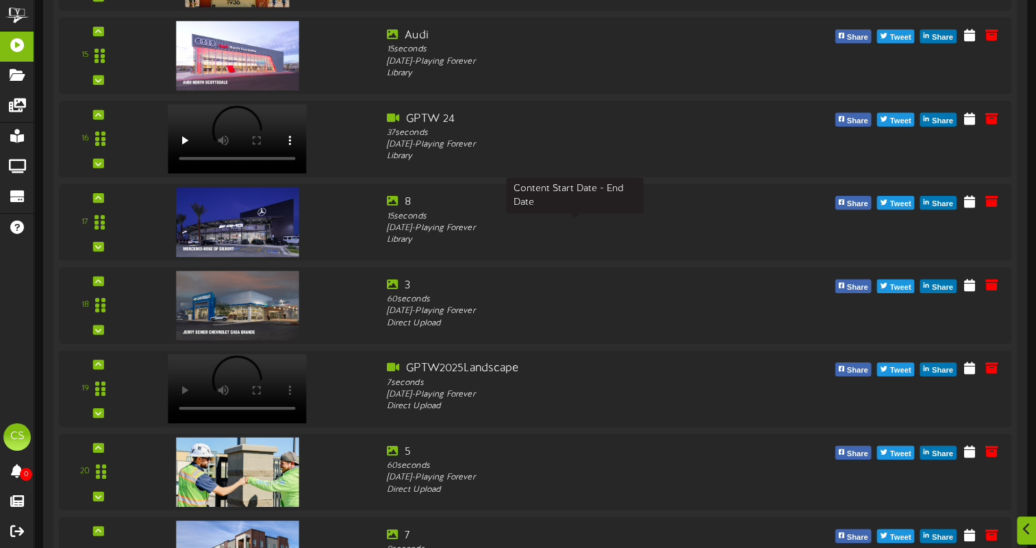
scroll to position [2093, 0]
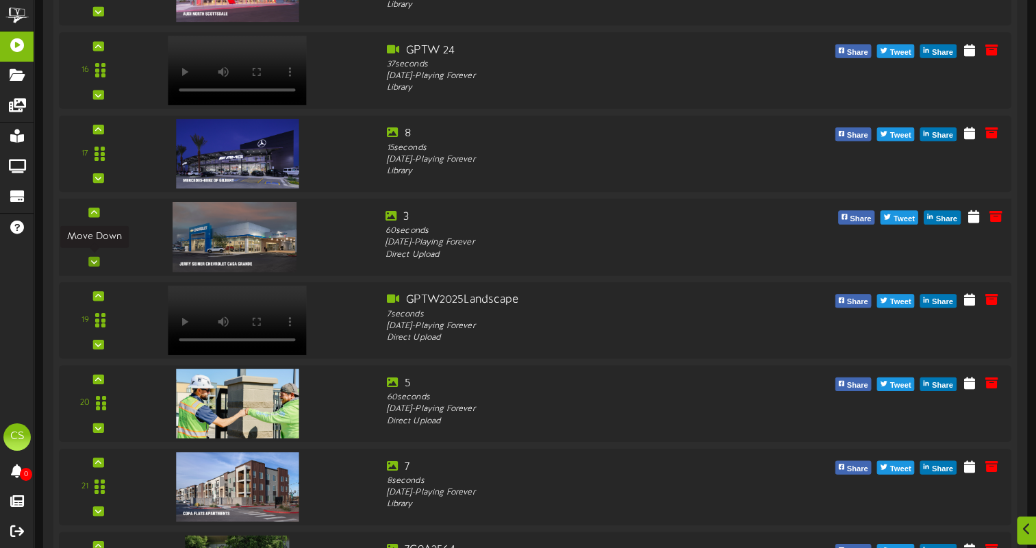
click at [92, 262] on div at bounding box center [93, 261] width 11 height 10
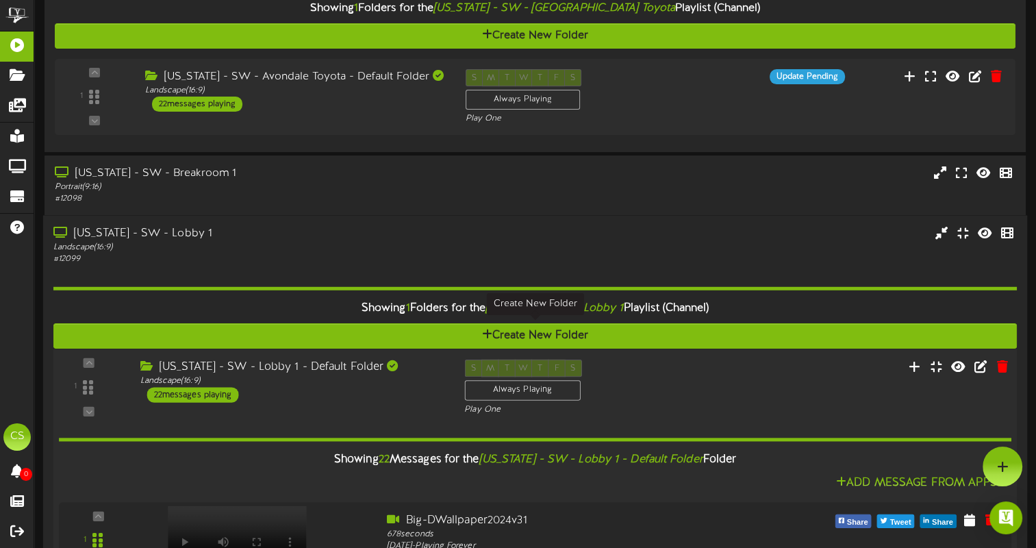
scroll to position [169, 0]
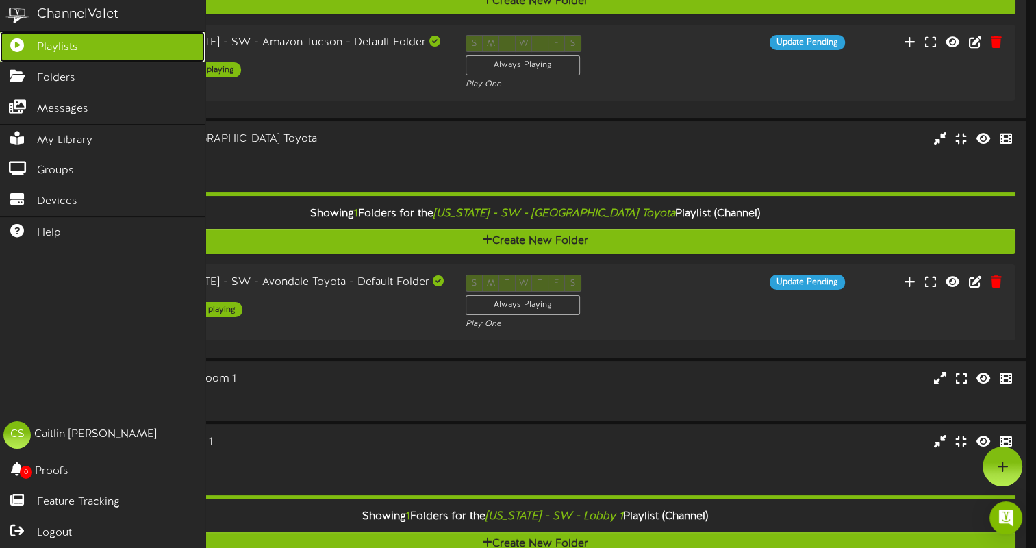
click at [67, 45] on span "Playlists" at bounding box center [57, 48] width 41 height 16
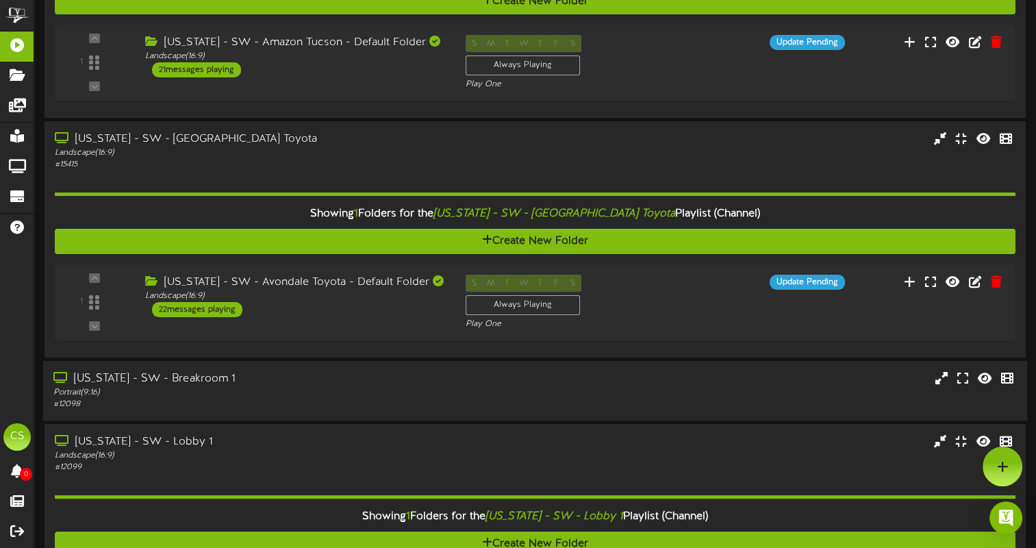
click at [201, 381] on div "[US_STATE] - SW - Breakroom 1" at bounding box center [248, 379] width 390 height 16
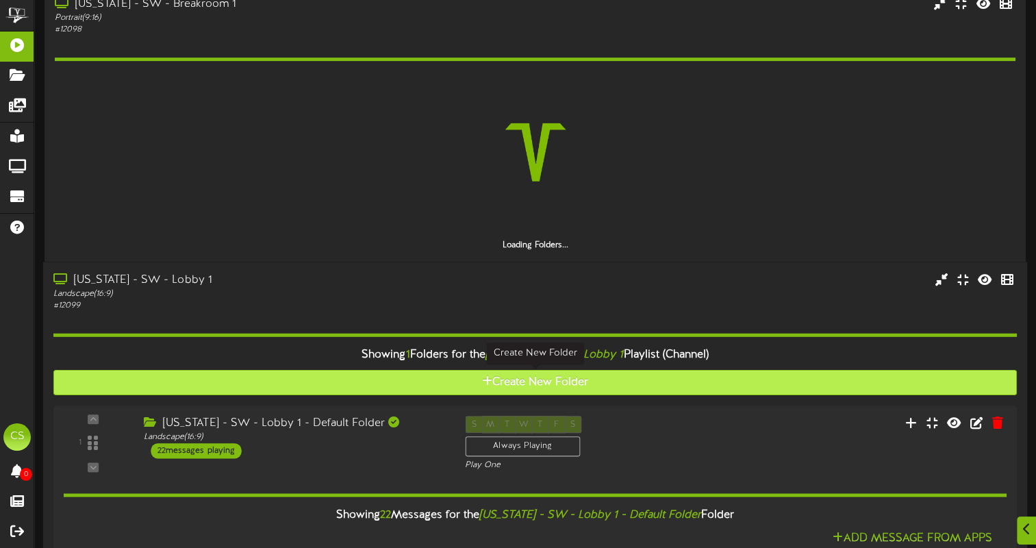
scroll to position [561, 0]
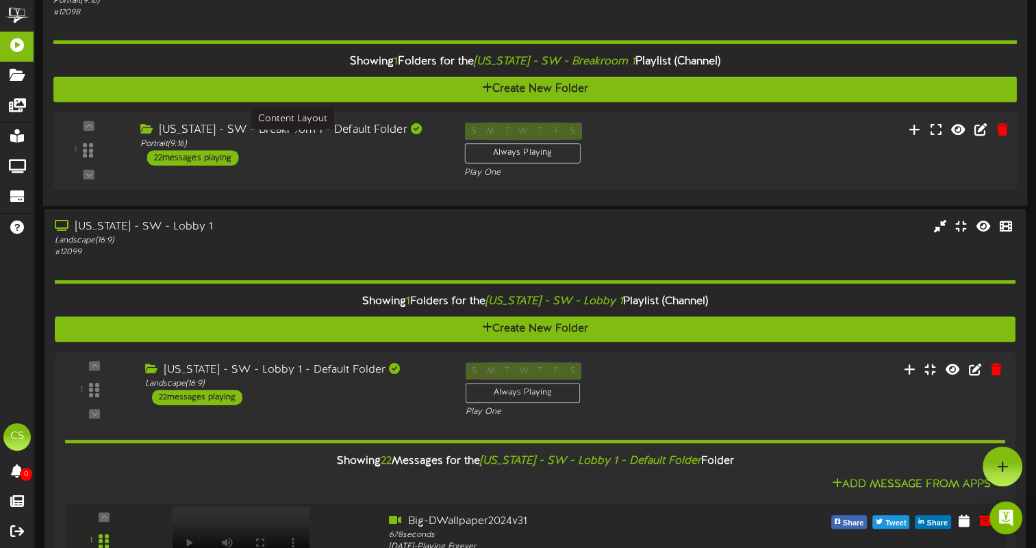
click at [333, 140] on div "Portrait ( 9:16 )" at bounding box center [291, 144] width 303 height 12
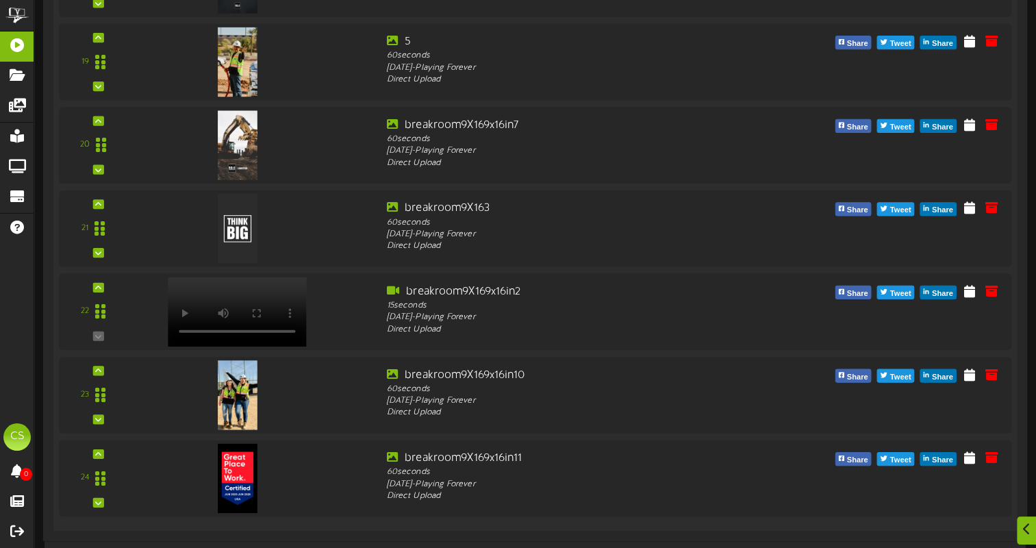
scroll to position [2191, 0]
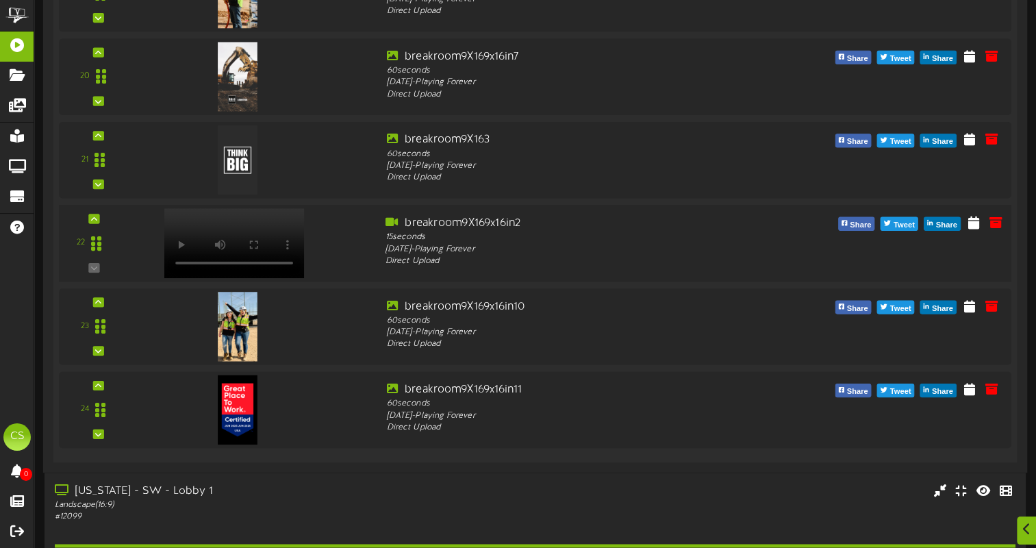
click at [234, 225] on video at bounding box center [234, 243] width 140 height 70
click at [307, 254] on div at bounding box center [233, 229] width 161 height 70
